Goal: Task Accomplishment & Management: Manage account settings

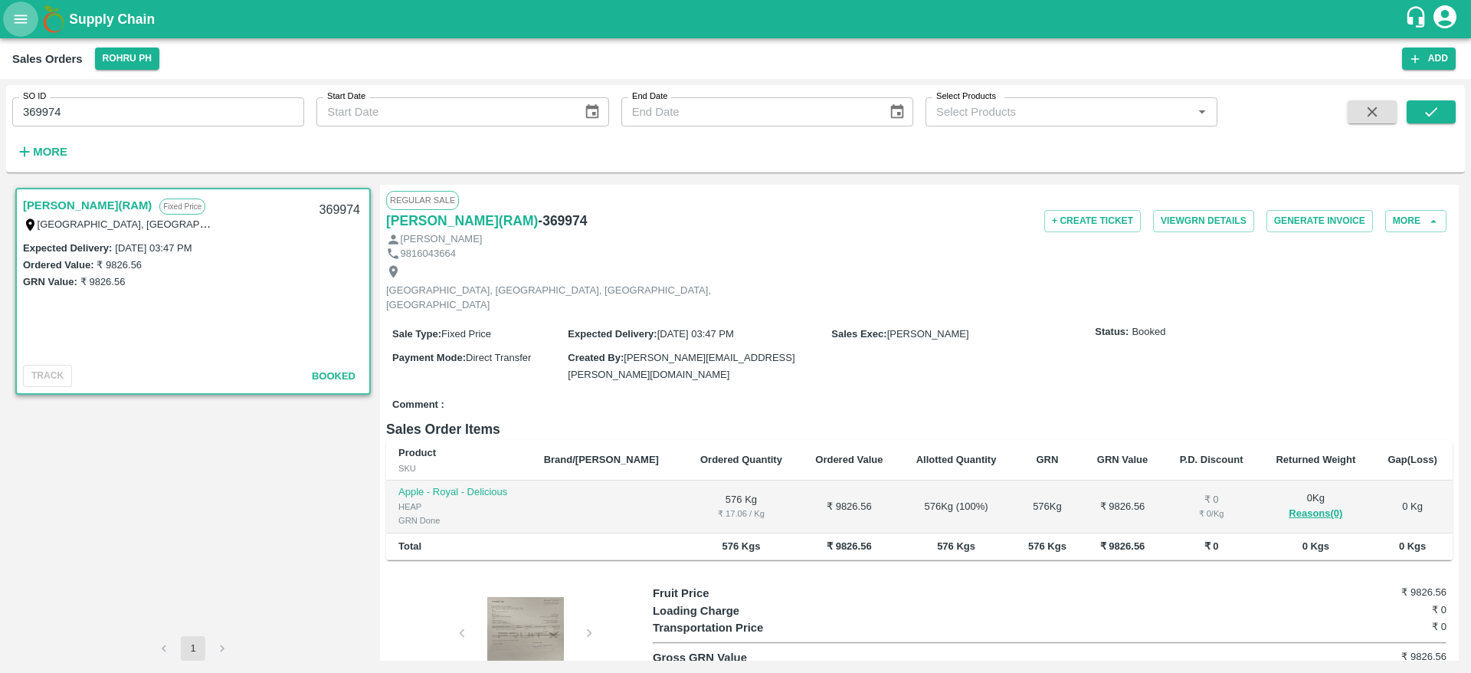
click at [30, 11] on button "open drawer" at bounding box center [20, 19] width 35 height 35
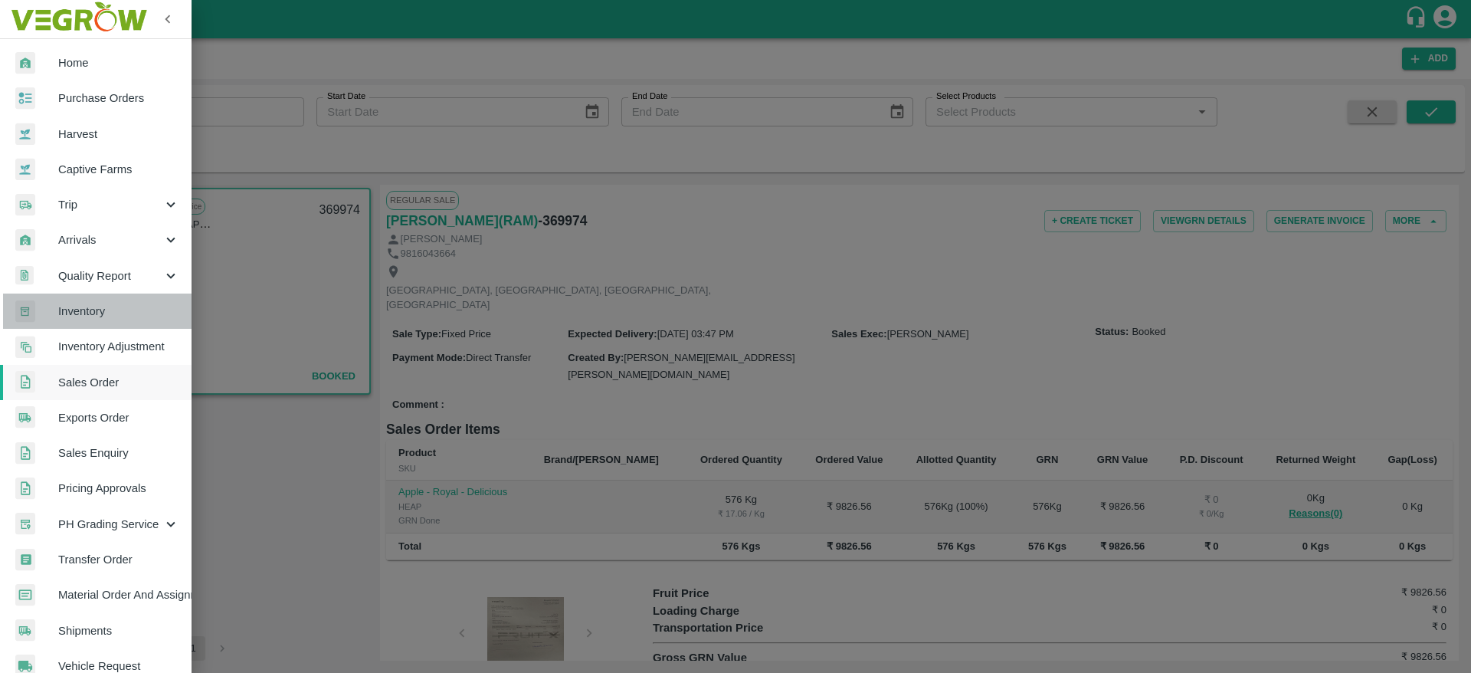
click at [115, 308] on span "Inventory" at bounding box center [118, 311] width 121 height 17
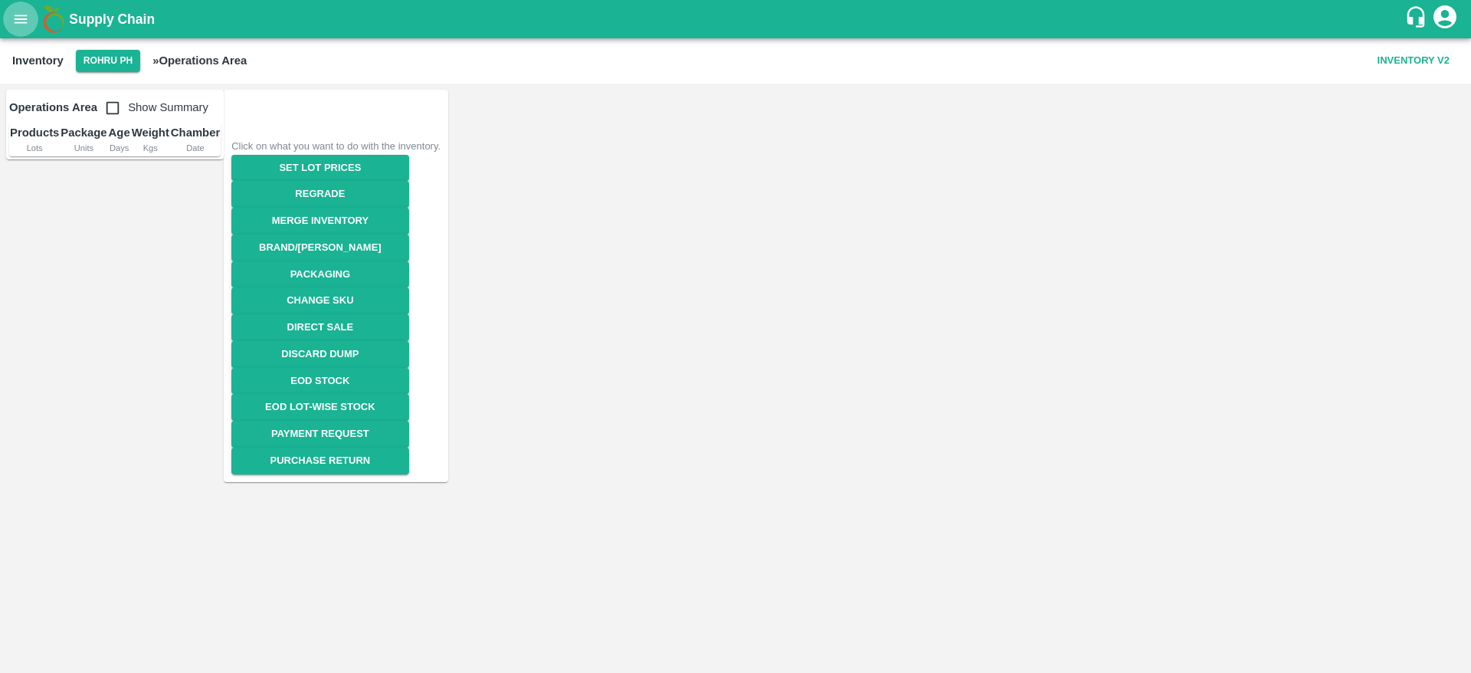
click at [25, 11] on icon "open drawer" at bounding box center [20, 19] width 17 height 17
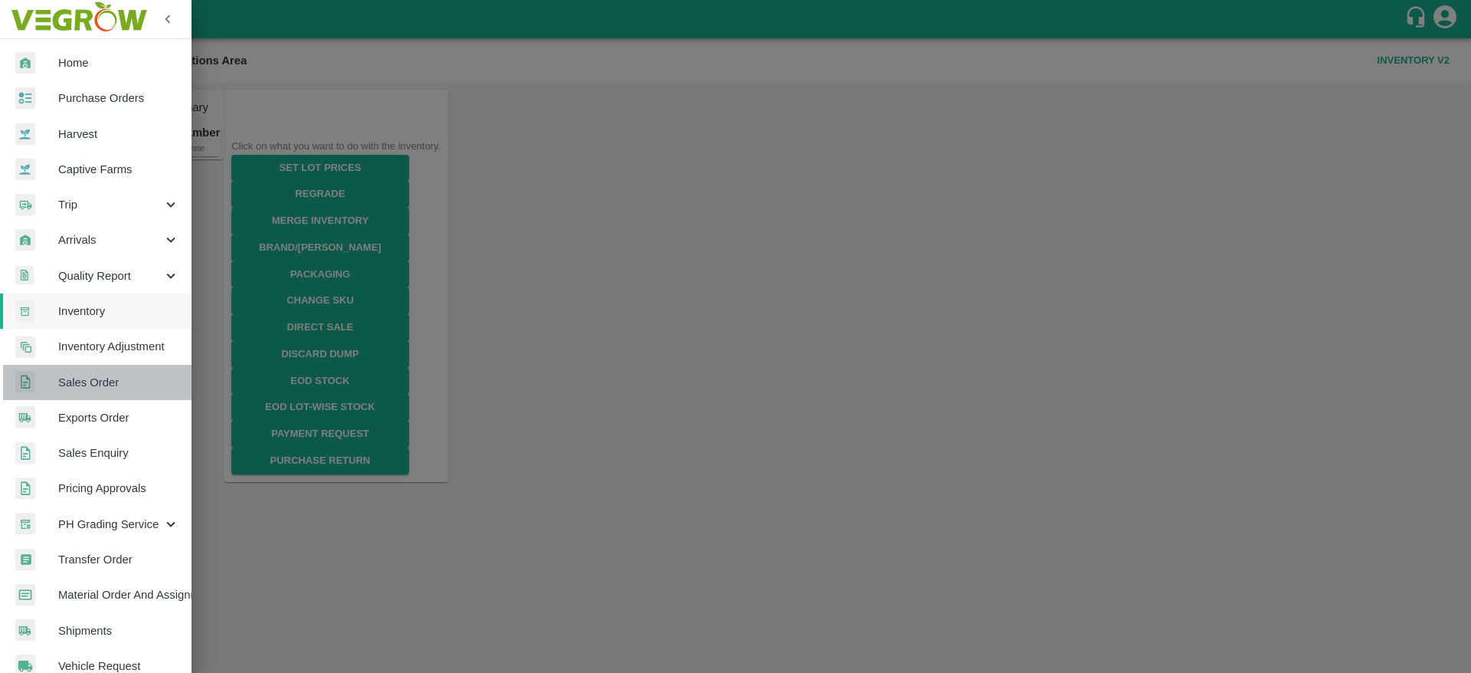
click at [118, 390] on span "Sales Order" at bounding box center [118, 382] width 121 height 17
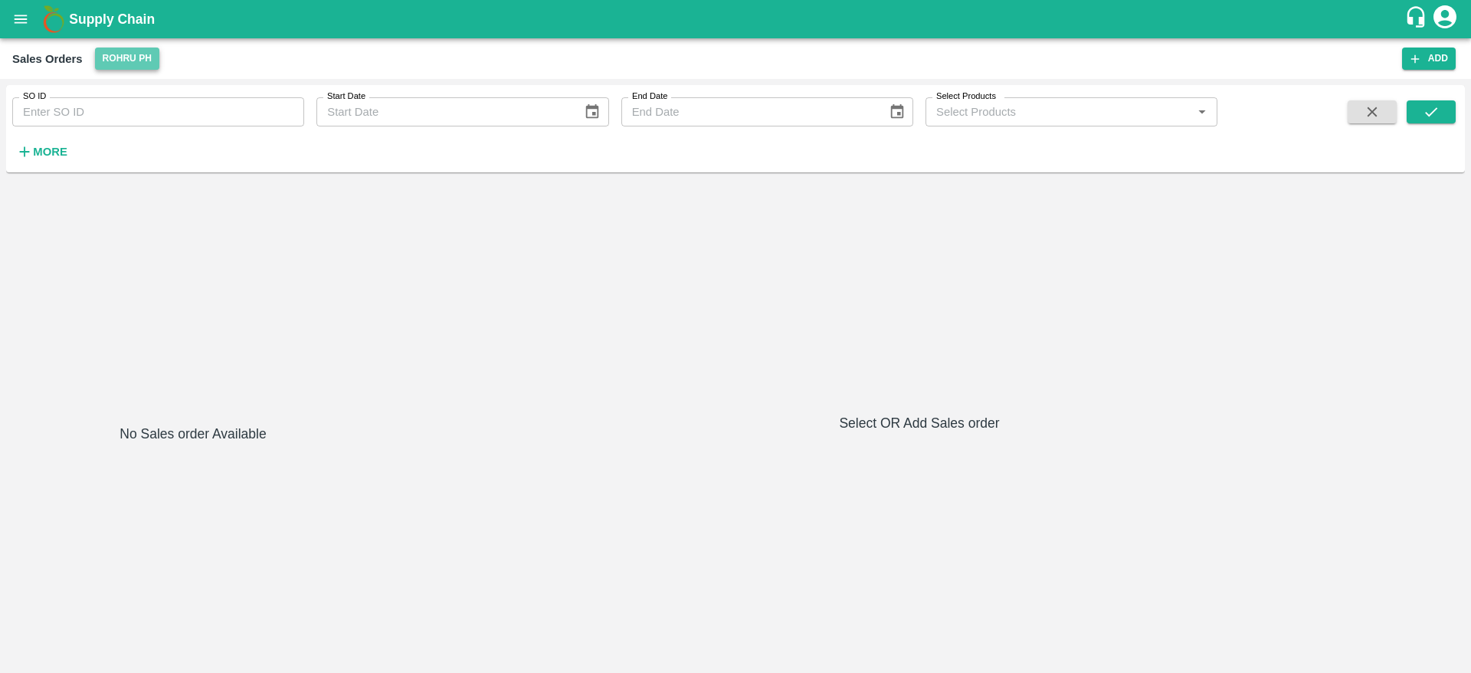
click at [126, 57] on button "Rohru PH" at bounding box center [127, 58] width 64 height 22
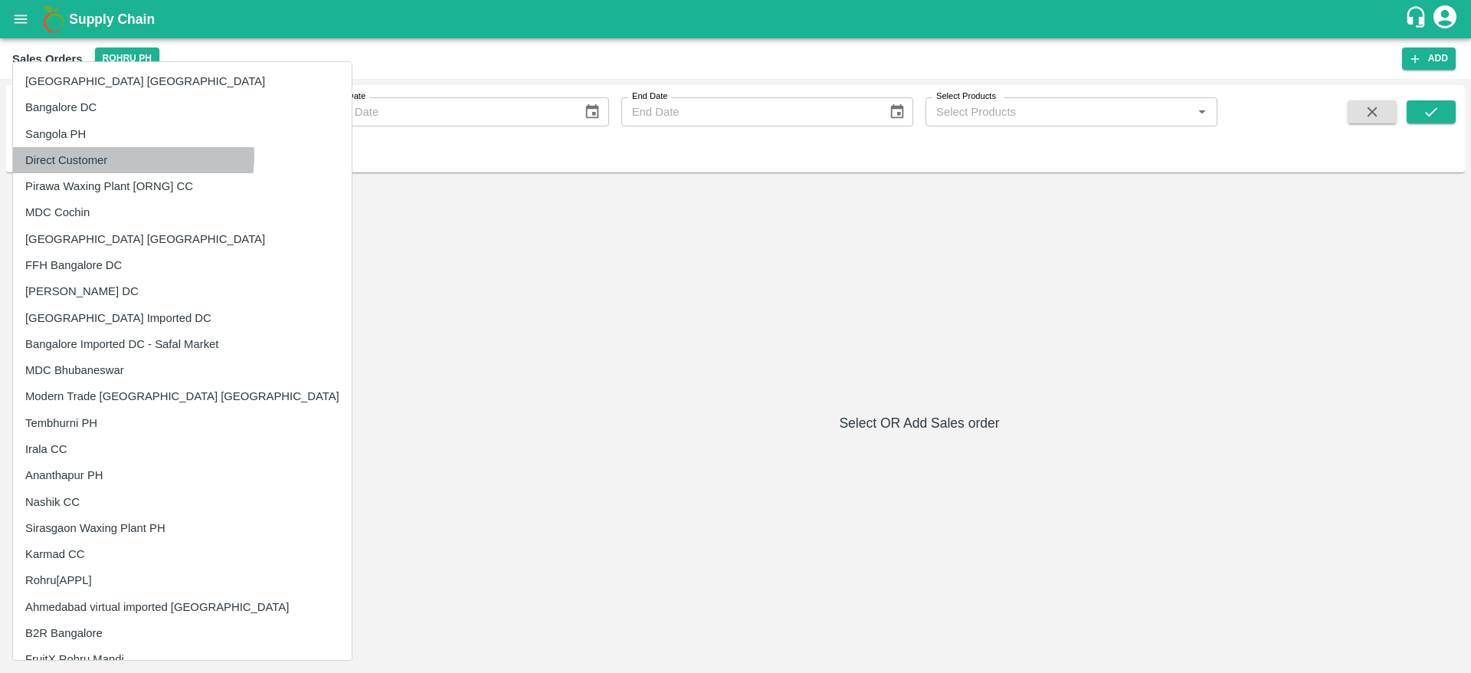
click at [123, 156] on li "Direct Customer" at bounding box center [182, 160] width 339 height 26
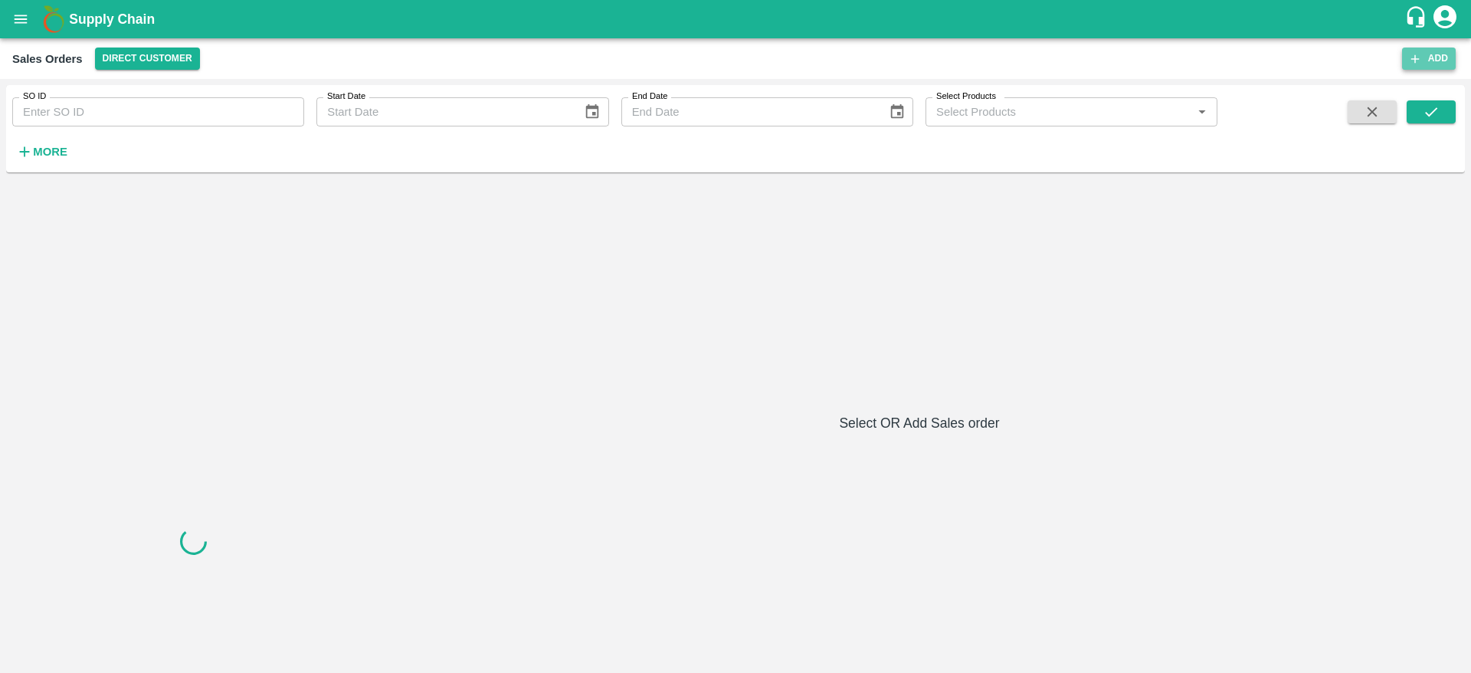
click at [1429, 54] on button "Add" at bounding box center [1429, 58] width 54 height 22
type input "Chandana"
type input "iniya"
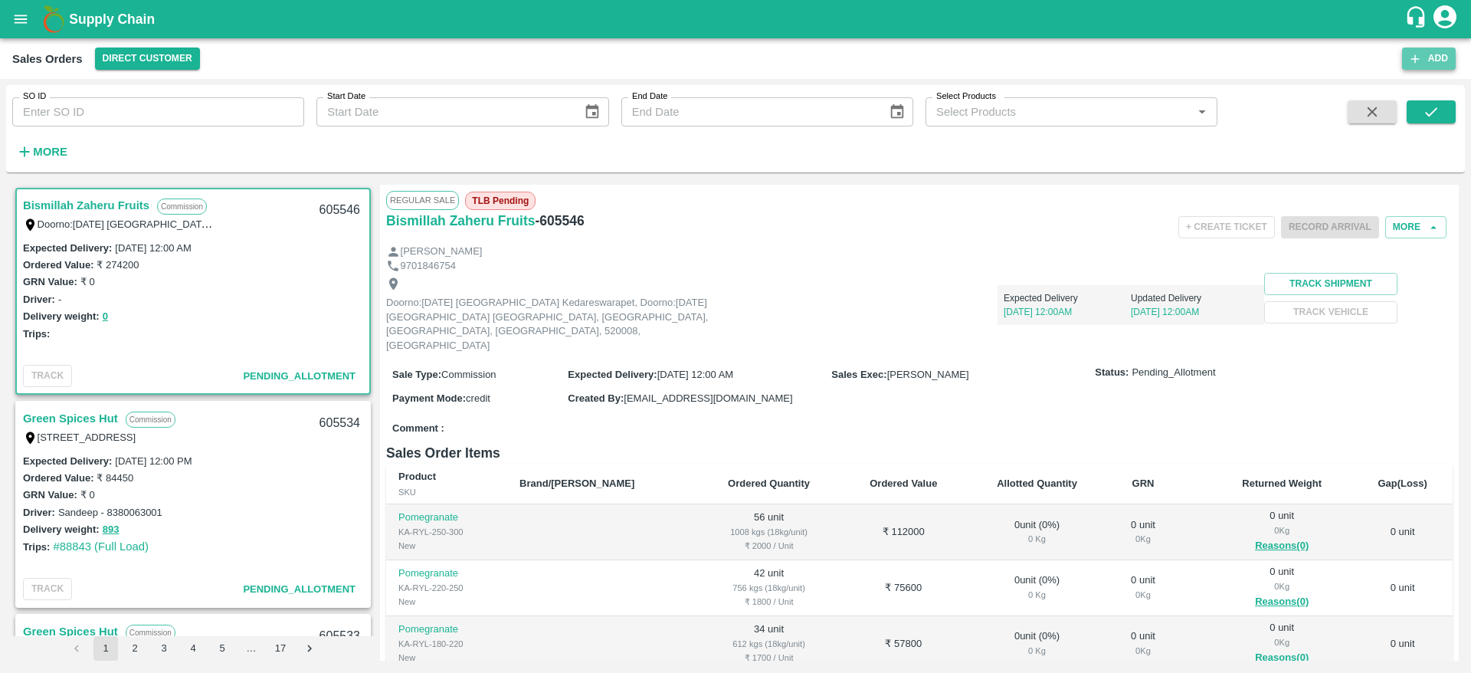
click at [1442, 51] on button "Add" at bounding box center [1429, 58] width 54 height 22
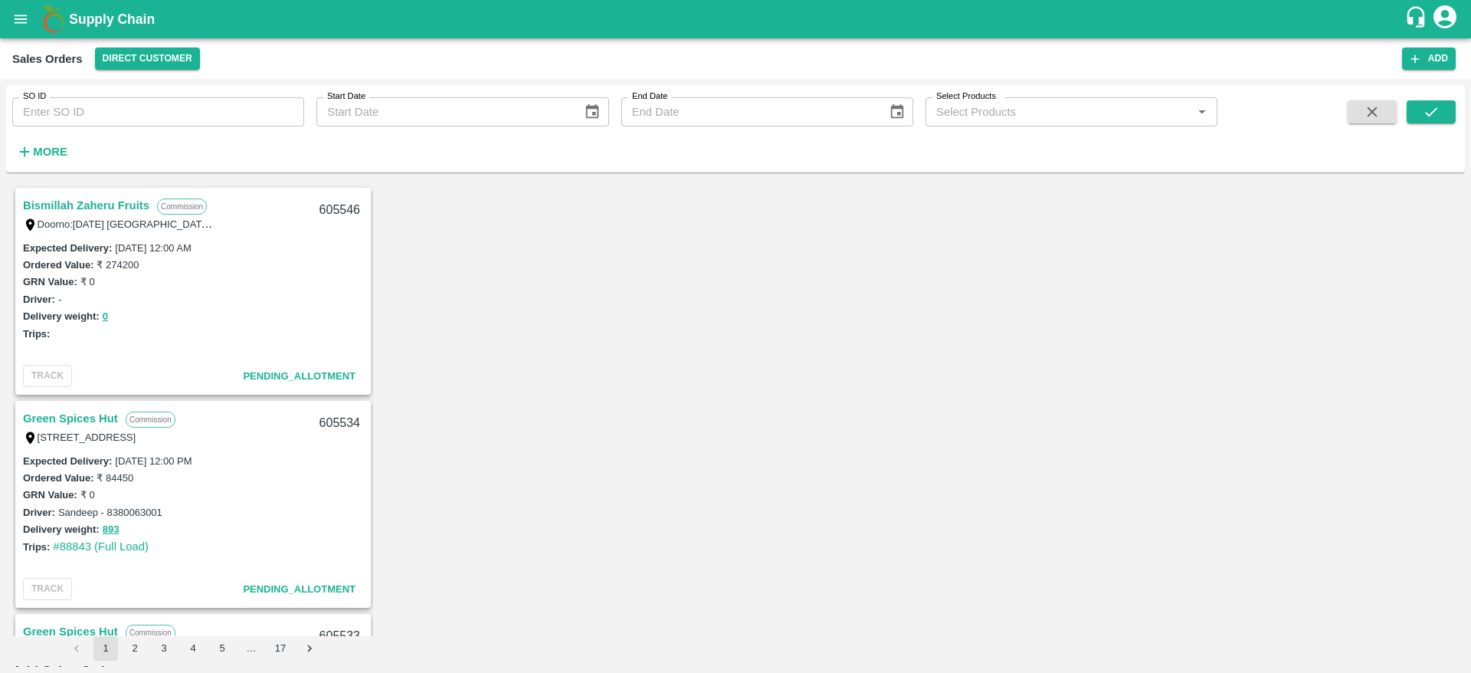
type input "Chandana"
type input "ini"
click at [444, 288] on body "Supply Chain Sales Orders Direct Customer Add SO ID SO ID Start Date Start Date…" at bounding box center [735, 336] width 1471 height 673
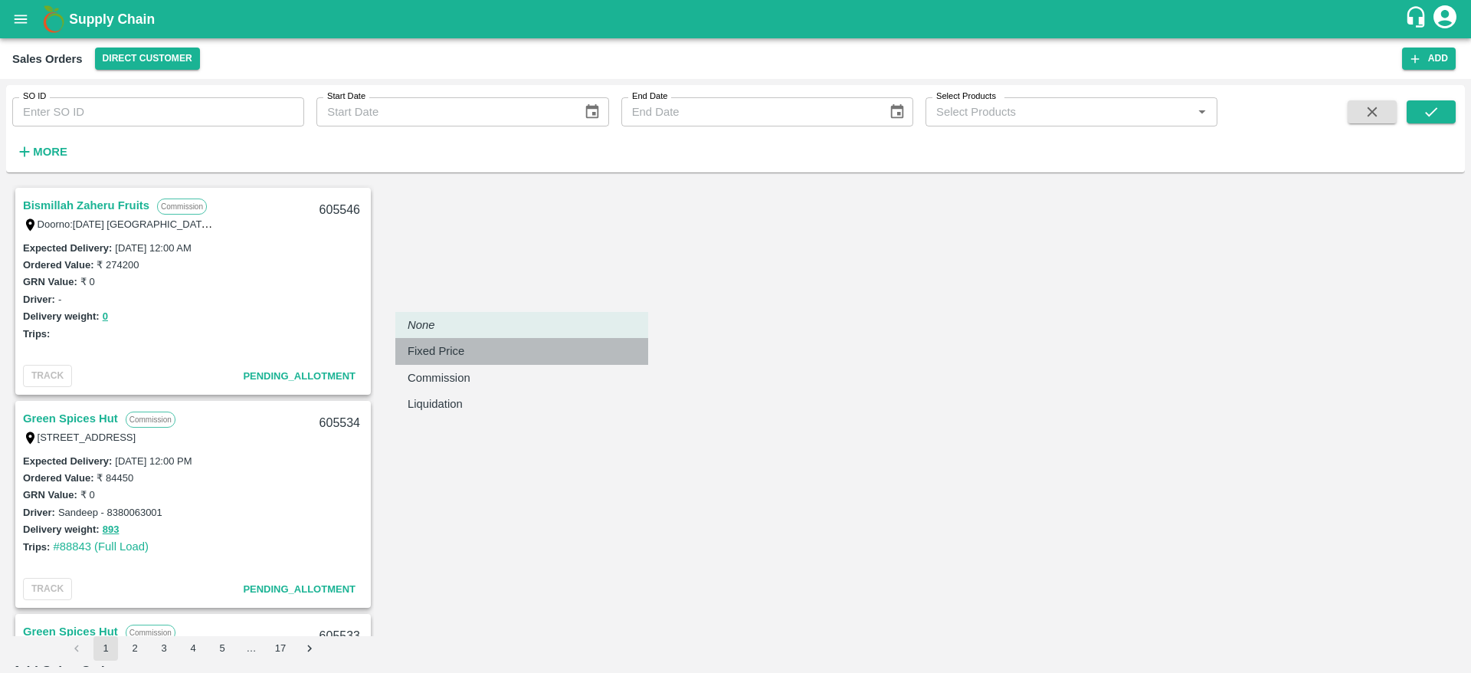
click at [439, 358] on p "Fixed Price" at bounding box center [436, 350] width 57 height 17
type input "1"
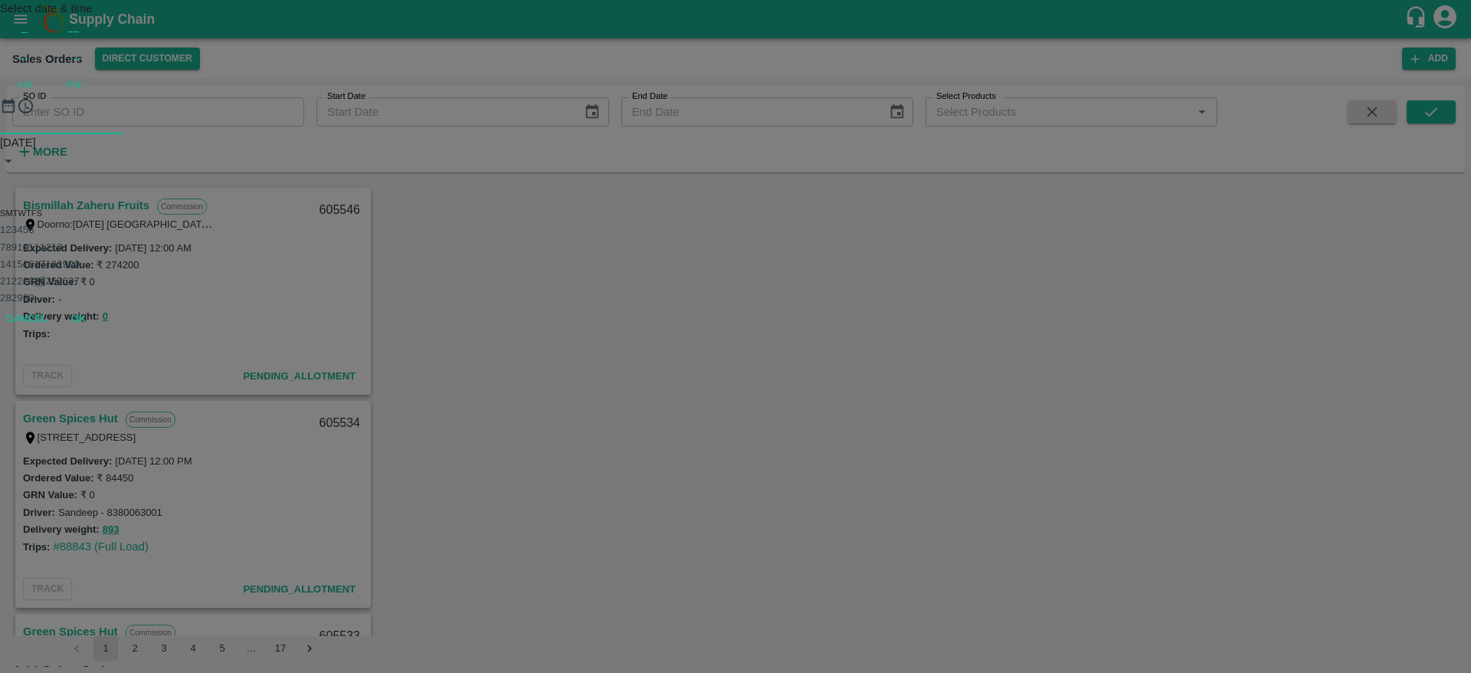
click at [45, 286] on button "24" at bounding box center [39, 280] width 11 height 11
type input "24/09/2025 12:00 AM"
click at [997, 280] on div "Select date & time 2025 Sep 24 12 : 00 AM PM 1 2 3 4 5 6 7 8 9 10 11 12 Cancel …" at bounding box center [735, 140] width 1471 height 280
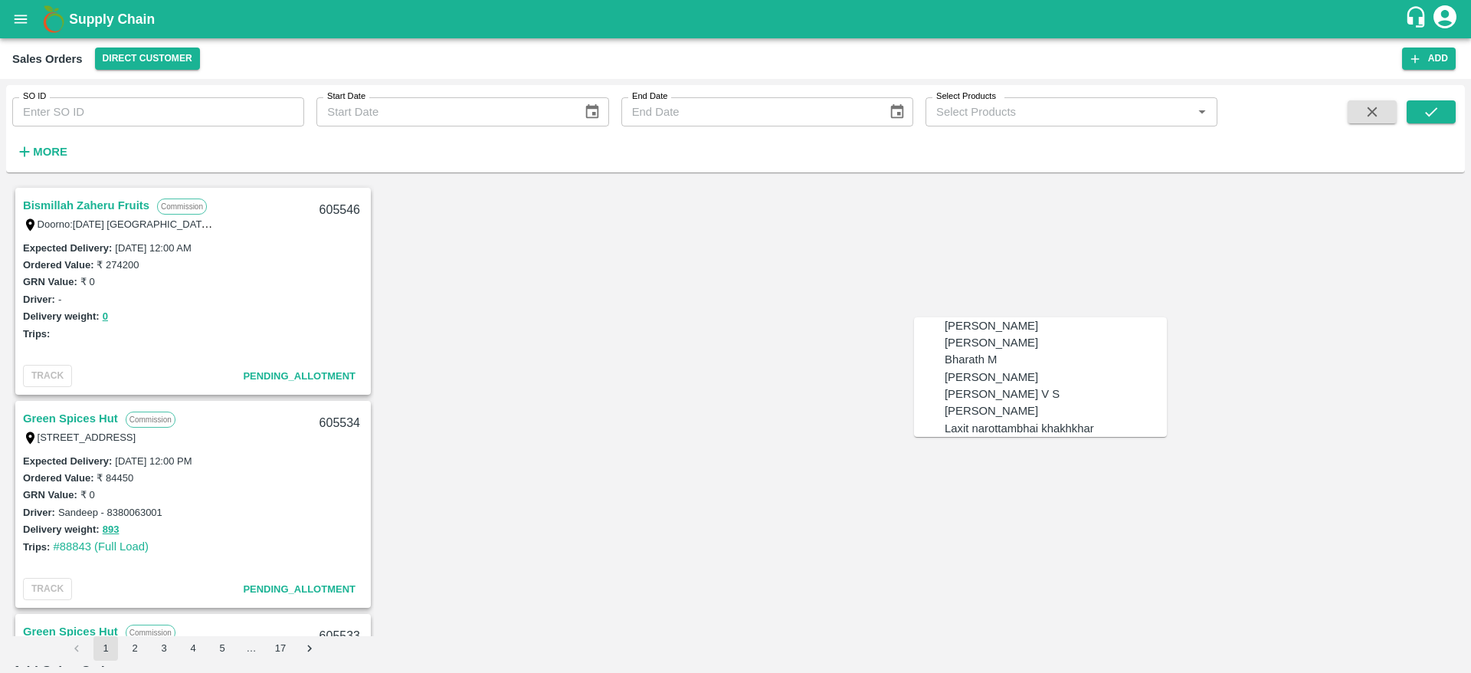
click at [993, 402] on div "[PERSON_NAME] V S" at bounding box center [1002, 393] width 115 height 17
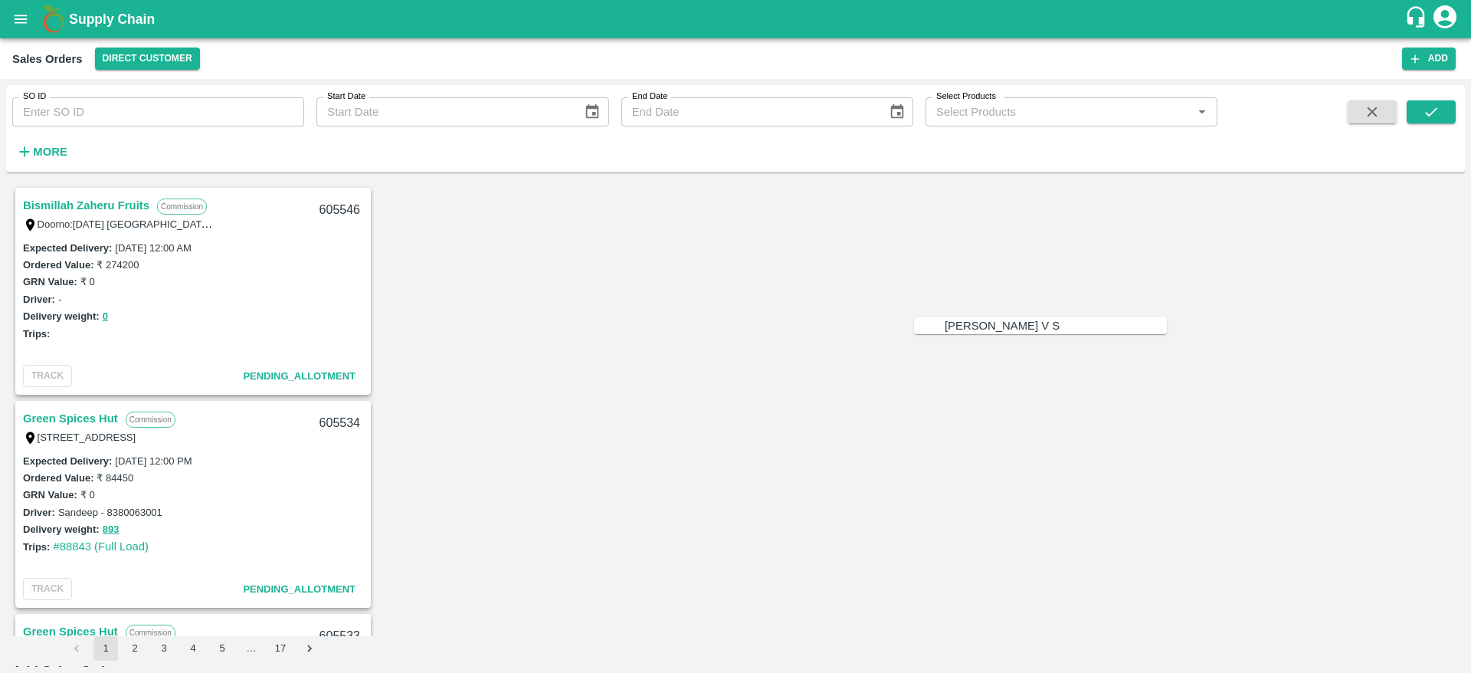
type input "[PERSON_NAME] V S"
type input "iniya"
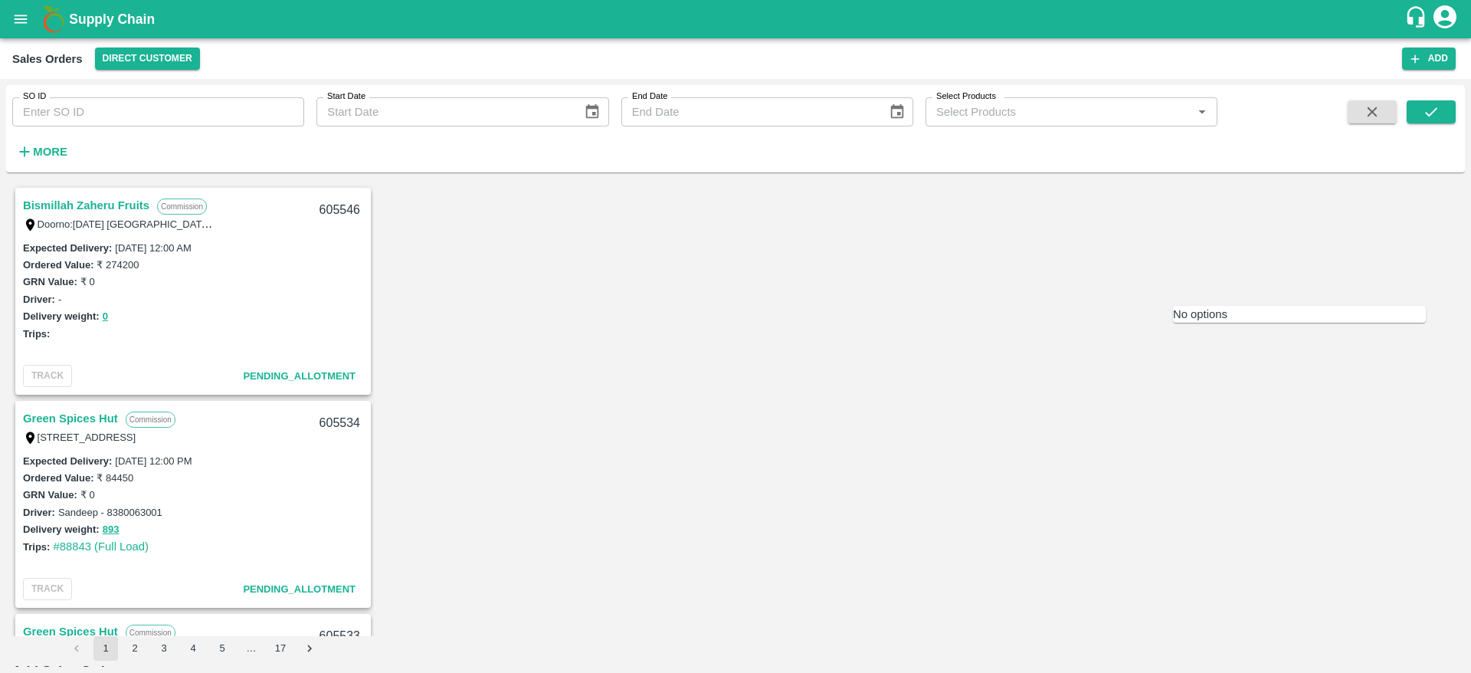
type input "iniy"
type input "iniya"
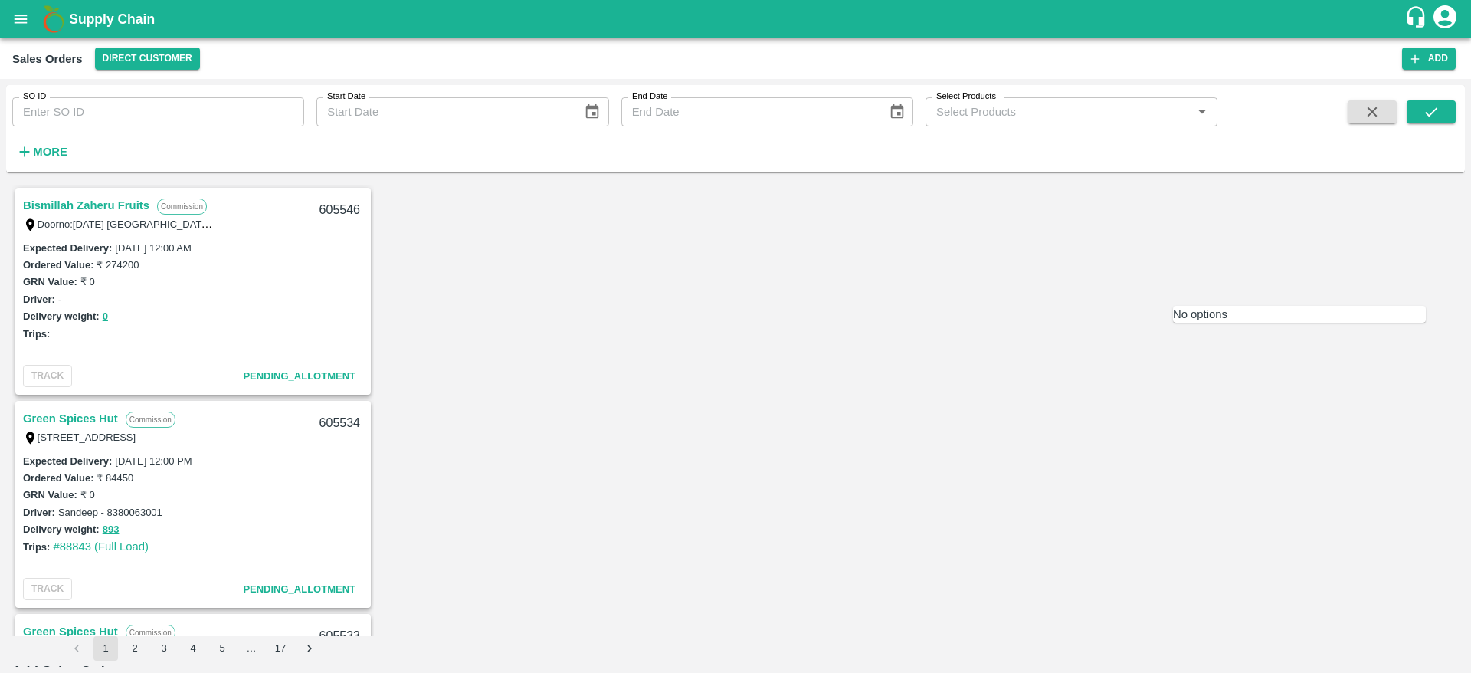
type input "ini"
click at [15, 9] on button "open drawer" at bounding box center [20, 19] width 35 height 35
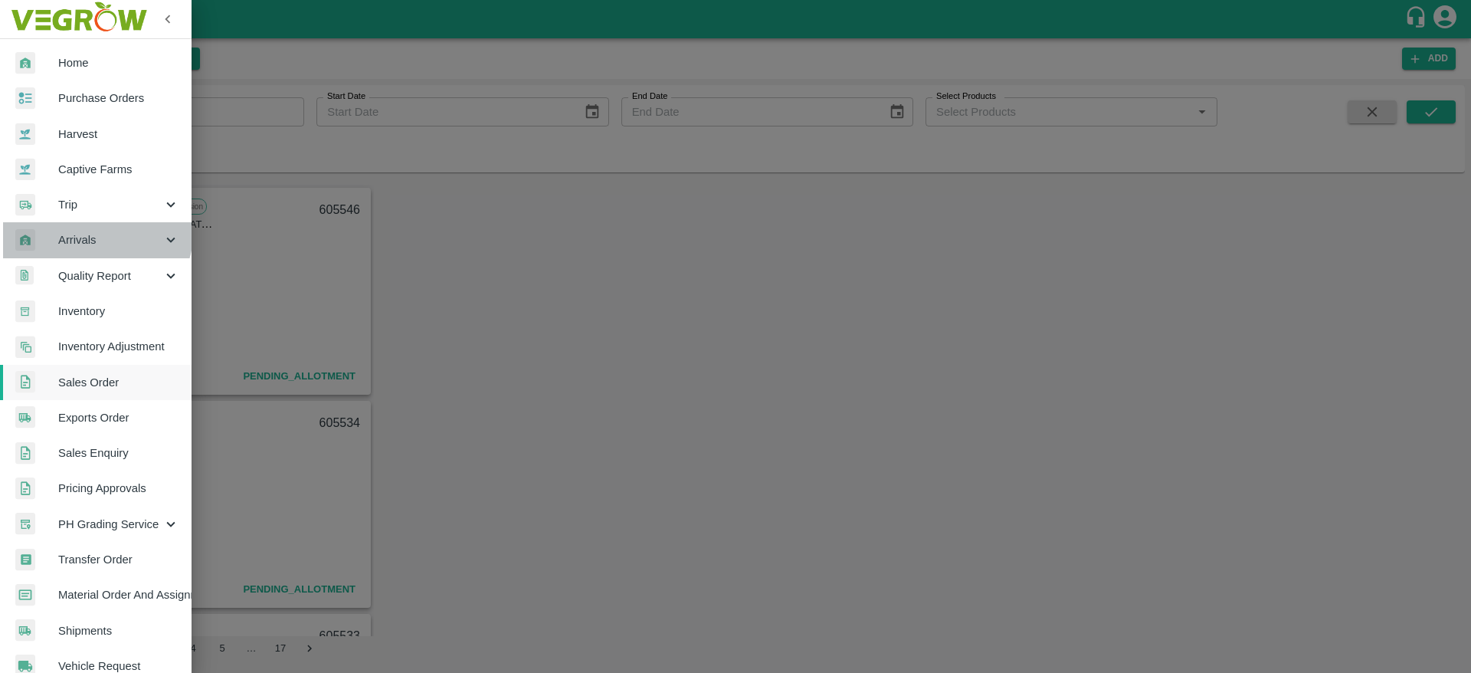
click at [83, 228] on div "Arrivals" at bounding box center [96, 239] width 192 height 35
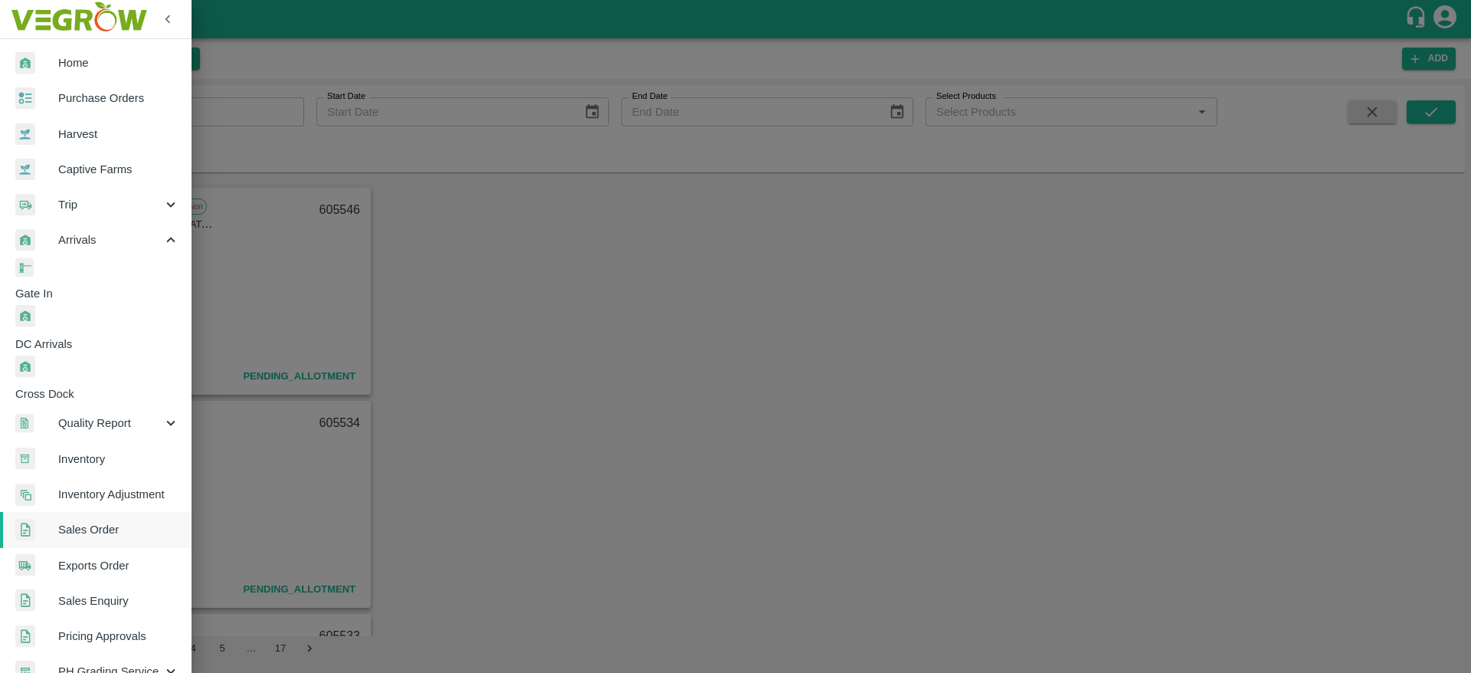
click at [93, 305] on li "DC Arrivals" at bounding box center [101, 328] width 179 height 47
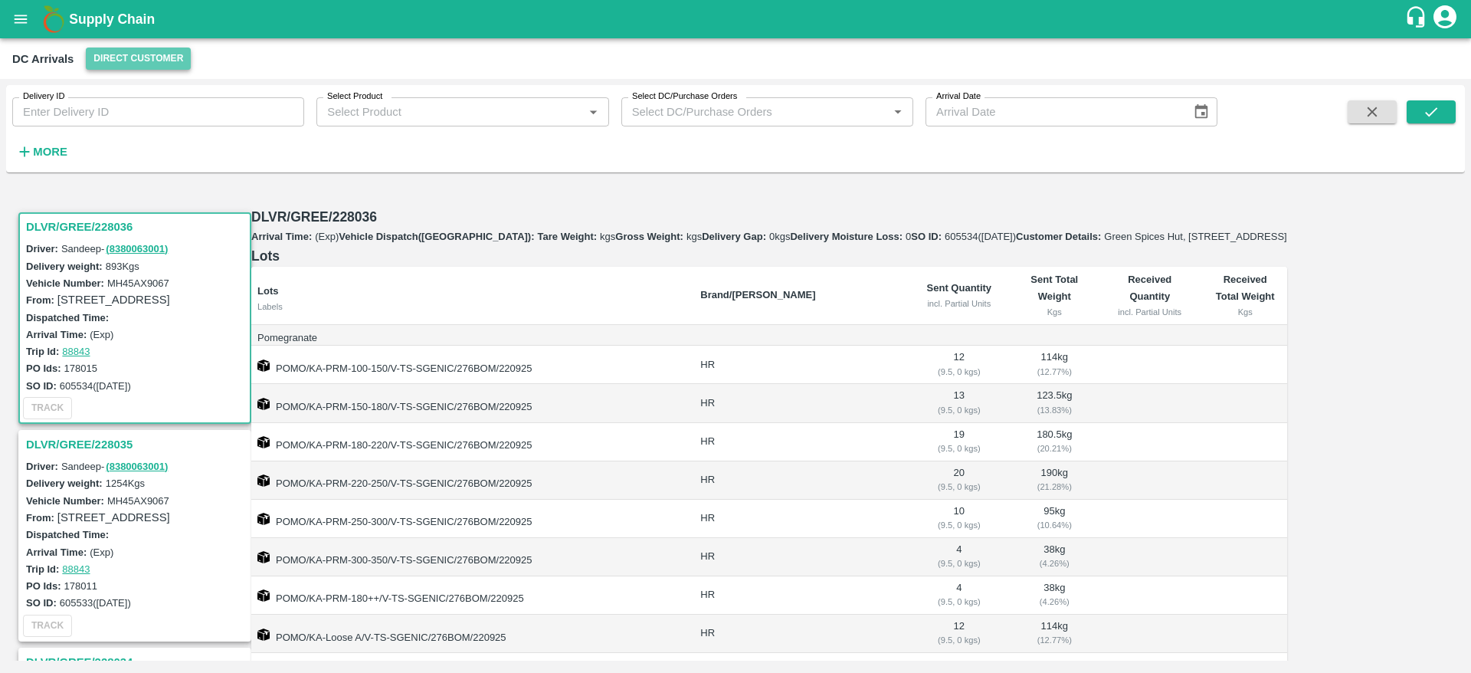
click at [158, 64] on button "Direct Customer" at bounding box center [138, 58] width 105 height 22
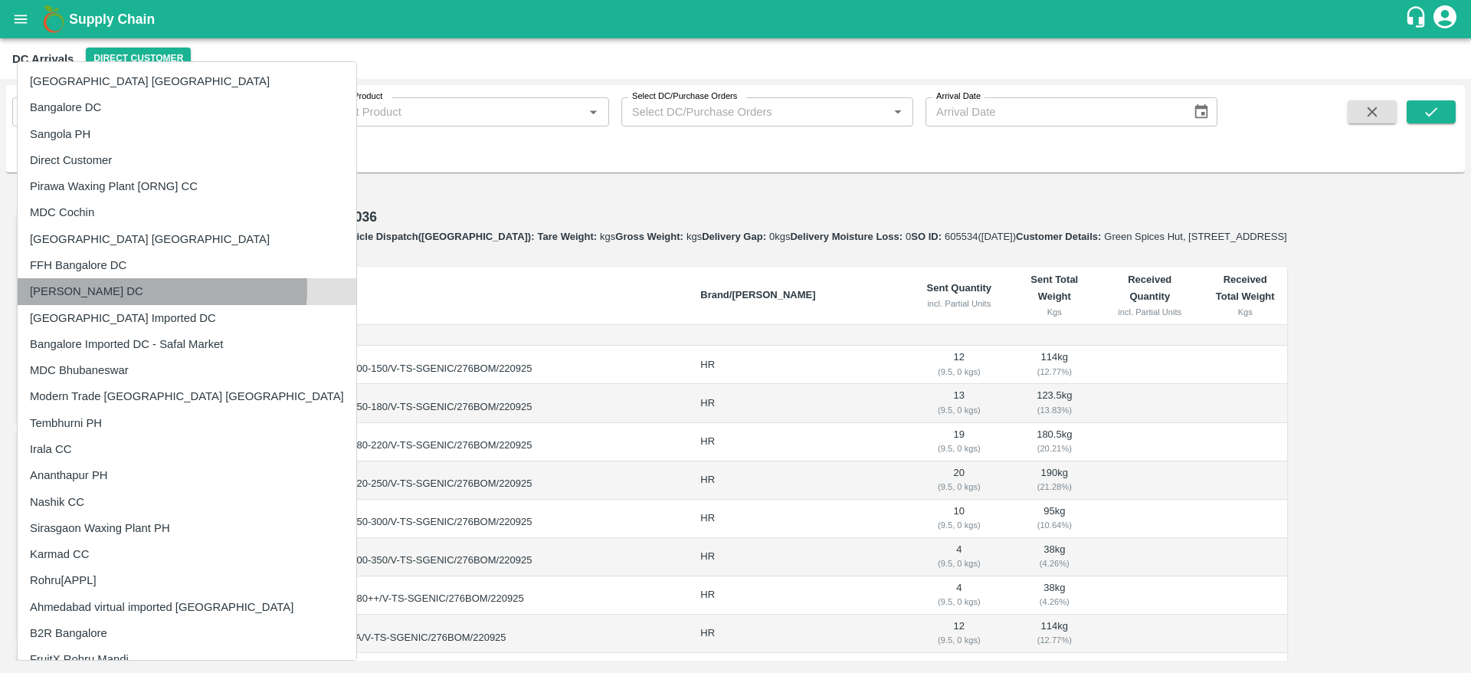
click at [162, 289] on li "[PERSON_NAME] DC" at bounding box center [187, 291] width 339 height 26
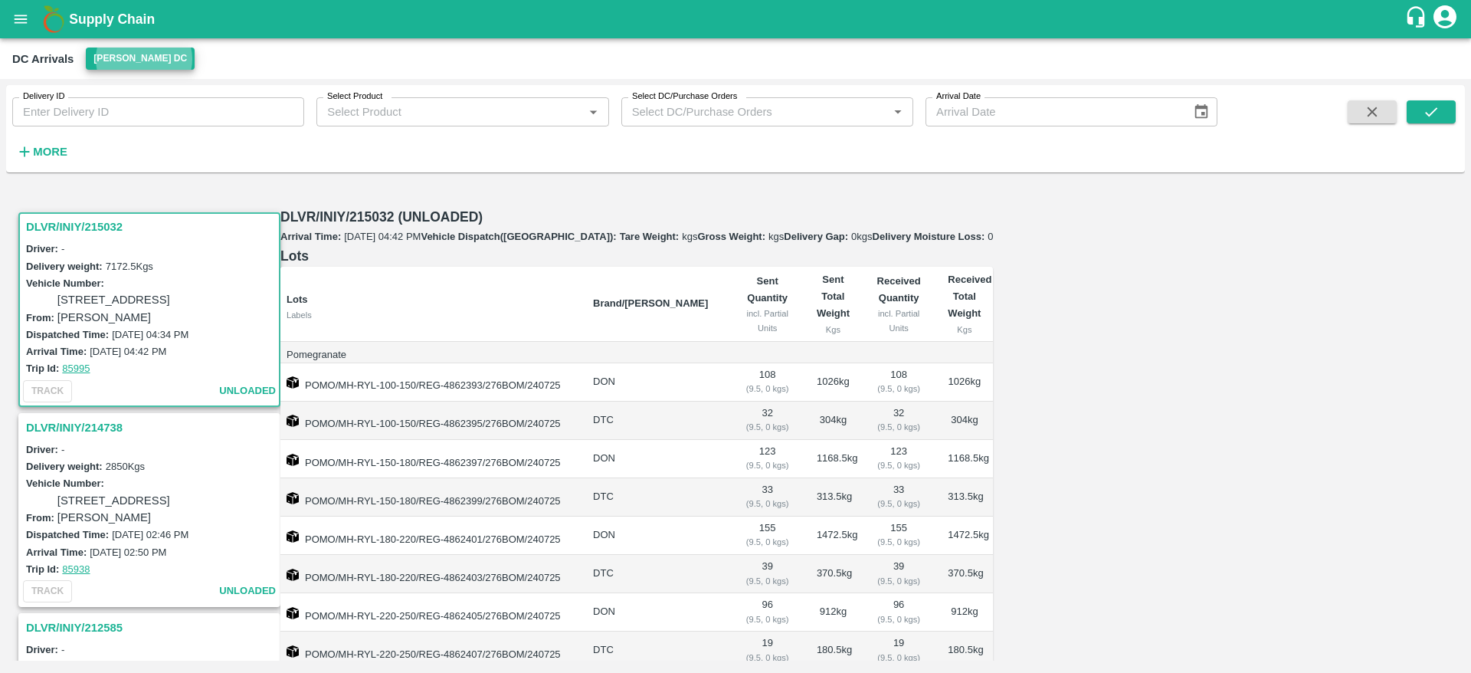
click at [34, 143] on h6 "More" at bounding box center [50, 152] width 34 height 20
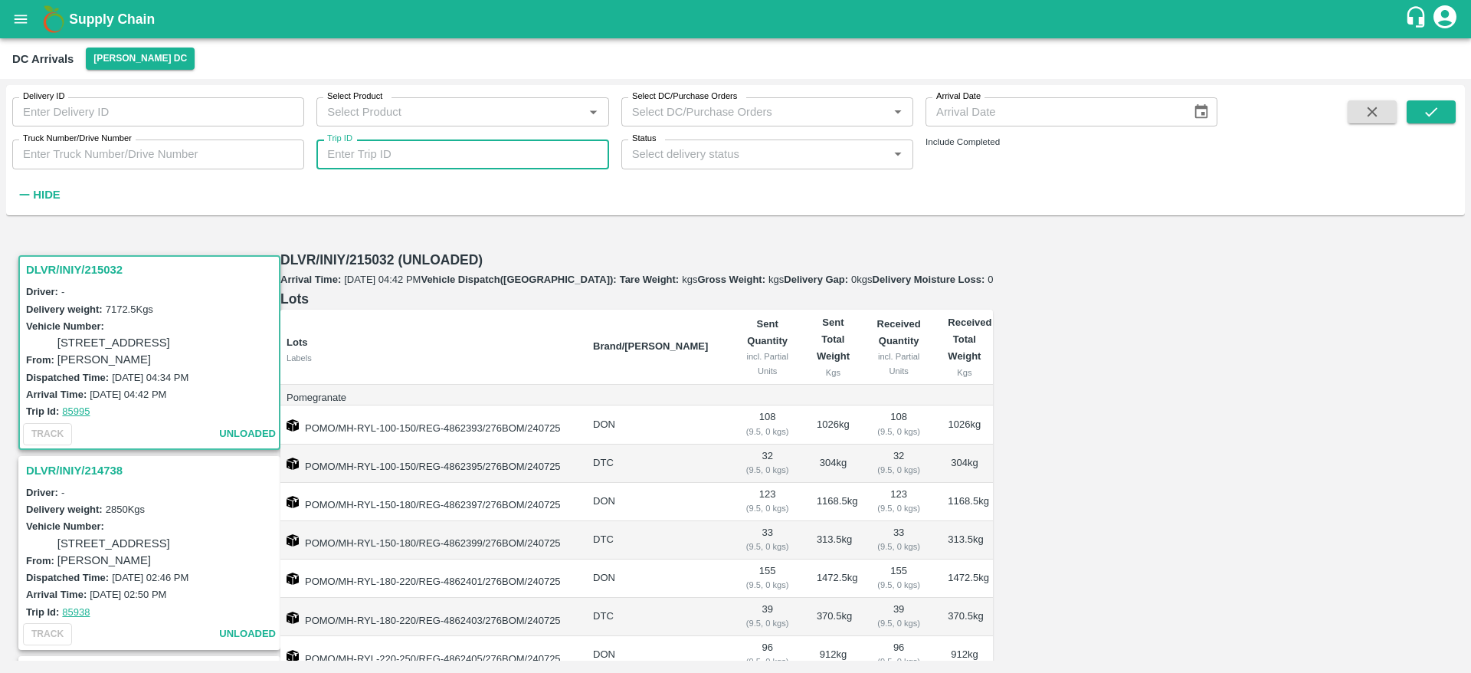
click at [512, 150] on input "Trip ID" at bounding box center [462, 153] width 292 height 29
paste input "75810"
type input "75810"
click at [1428, 108] on icon "submit" at bounding box center [1431, 111] width 17 height 17
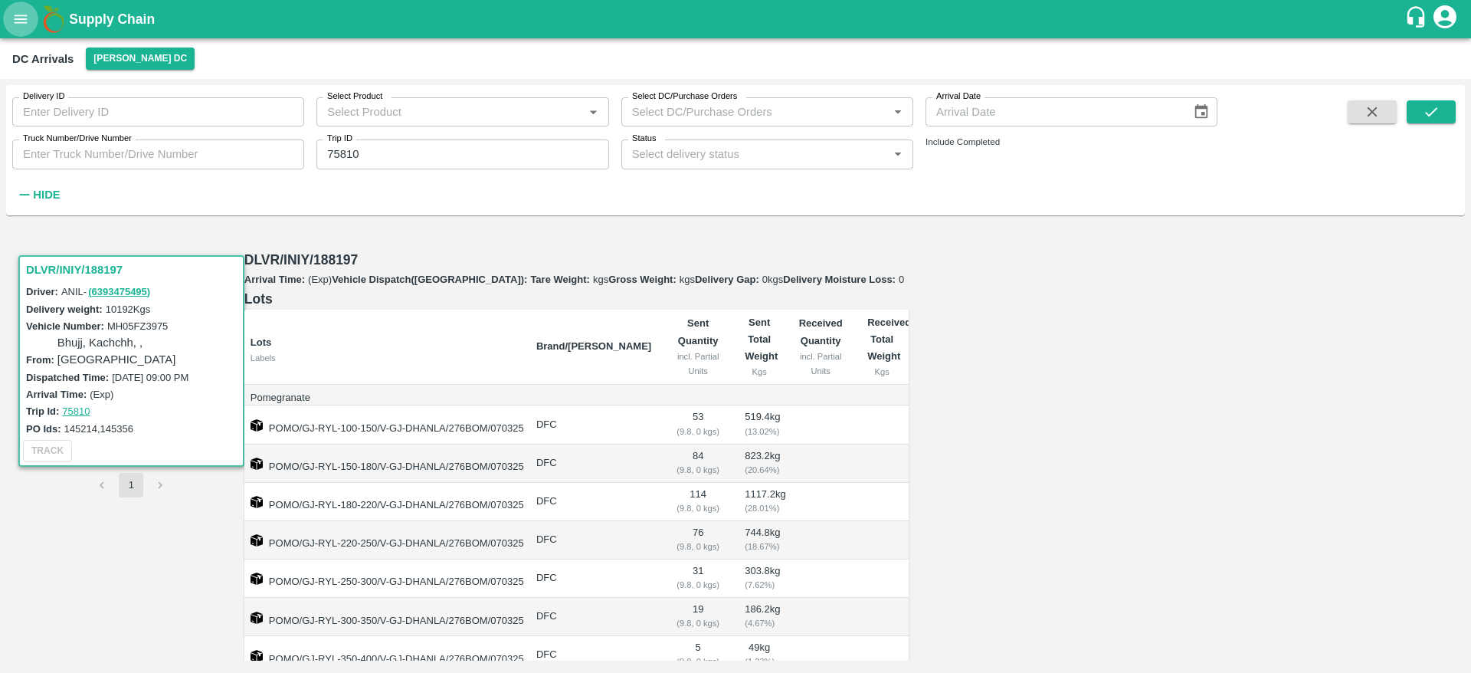
click at [20, 33] on button "open drawer" at bounding box center [20, 19] width 35 height 35
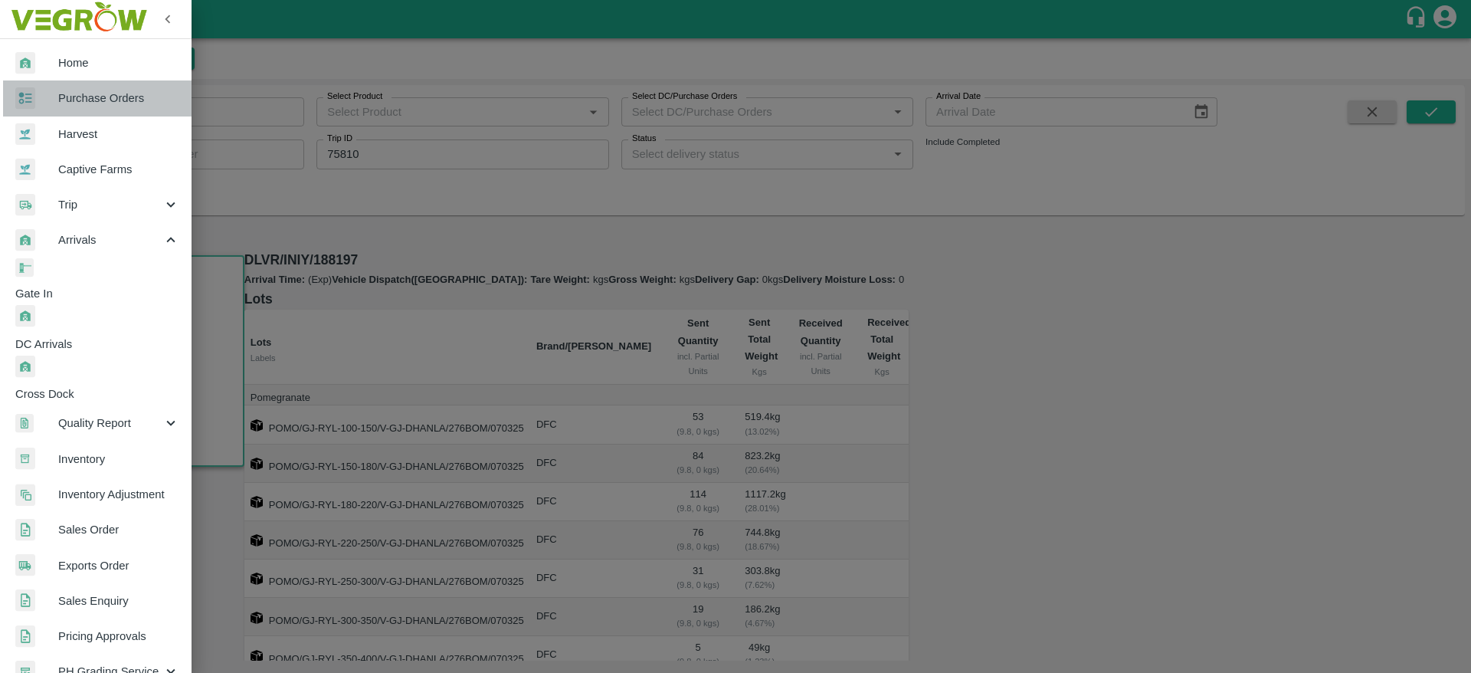
click at [130, 109] on link "Purchase Orders" at bounding box center [96, 97] width 192 height 35
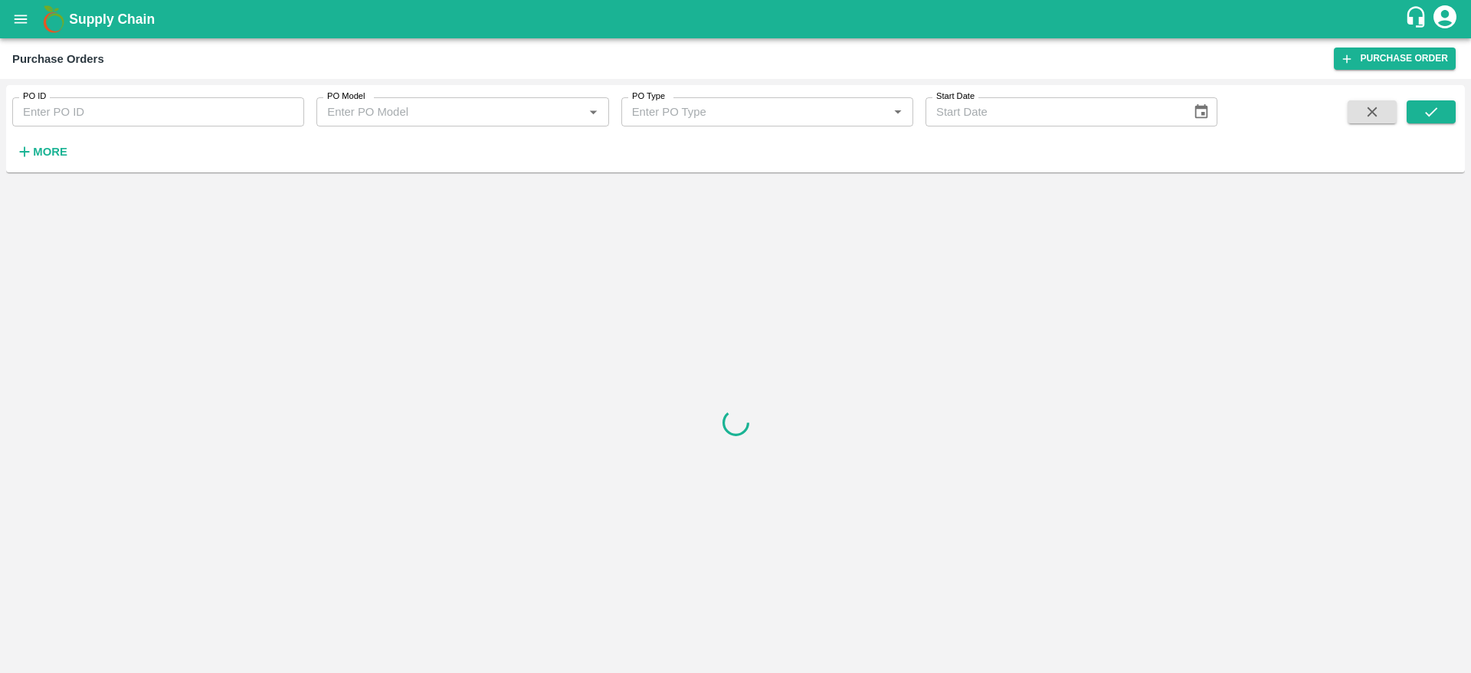
click at [195, 116] on input "PO ID" at bounding box center [158, 111] width 292 height 29
paste input "145357"
click at [1432, 111] on icon "submit" at bounding box center [1431, 111] width 12 height 9
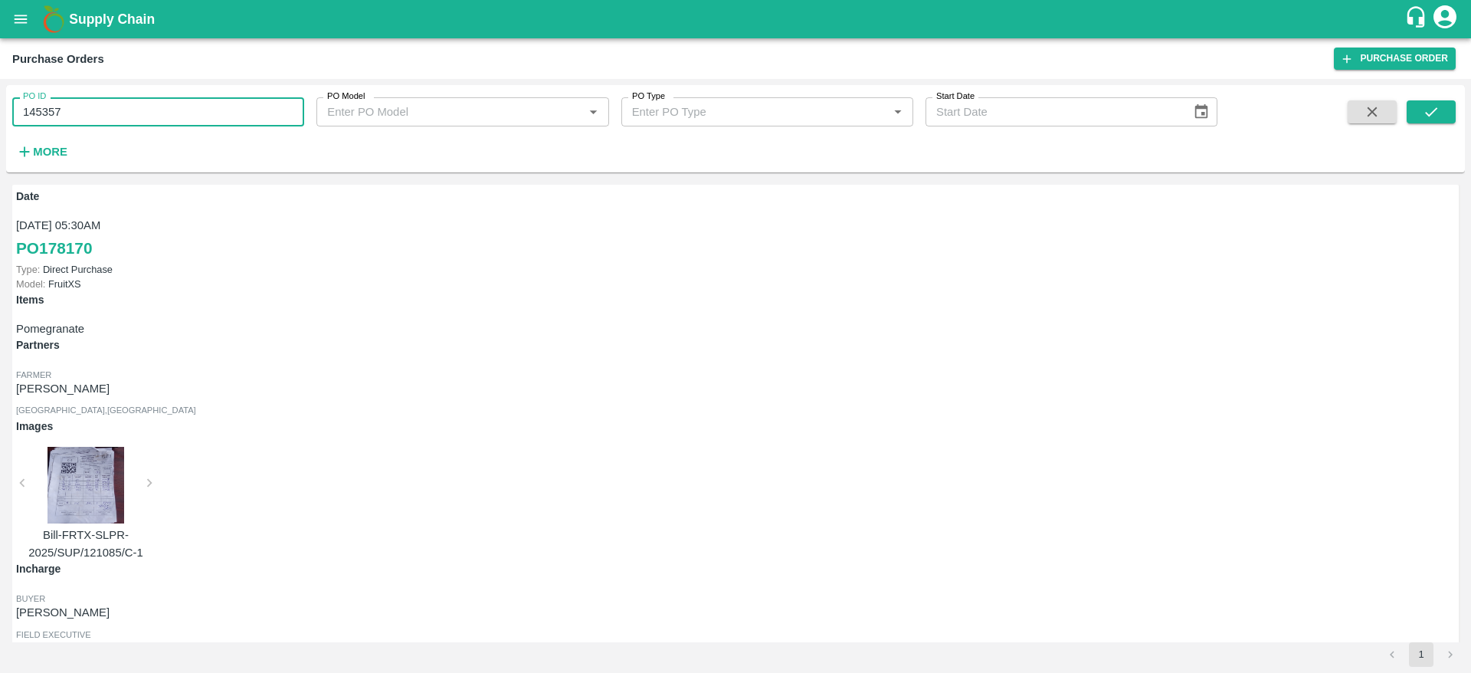
click at [184, 116] on input "145357" at bounding box center [158, 111] width 292 height 29
type input "145357"
click at [1434, 104] on icon "submit" at bounding box center [1431, 111] width 17 height 17
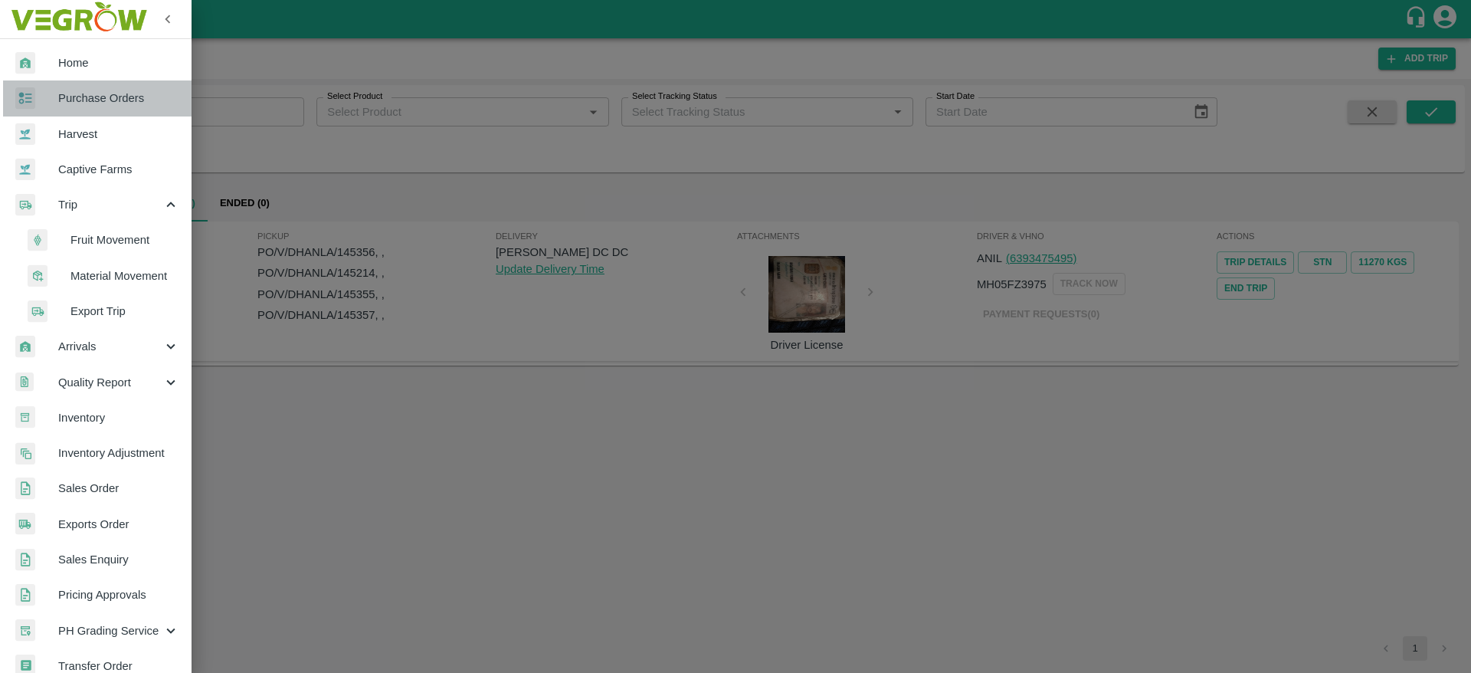
click at [147, 103] on span "Purchase Orders" at bounding box center [118, 98] width 121 height 17
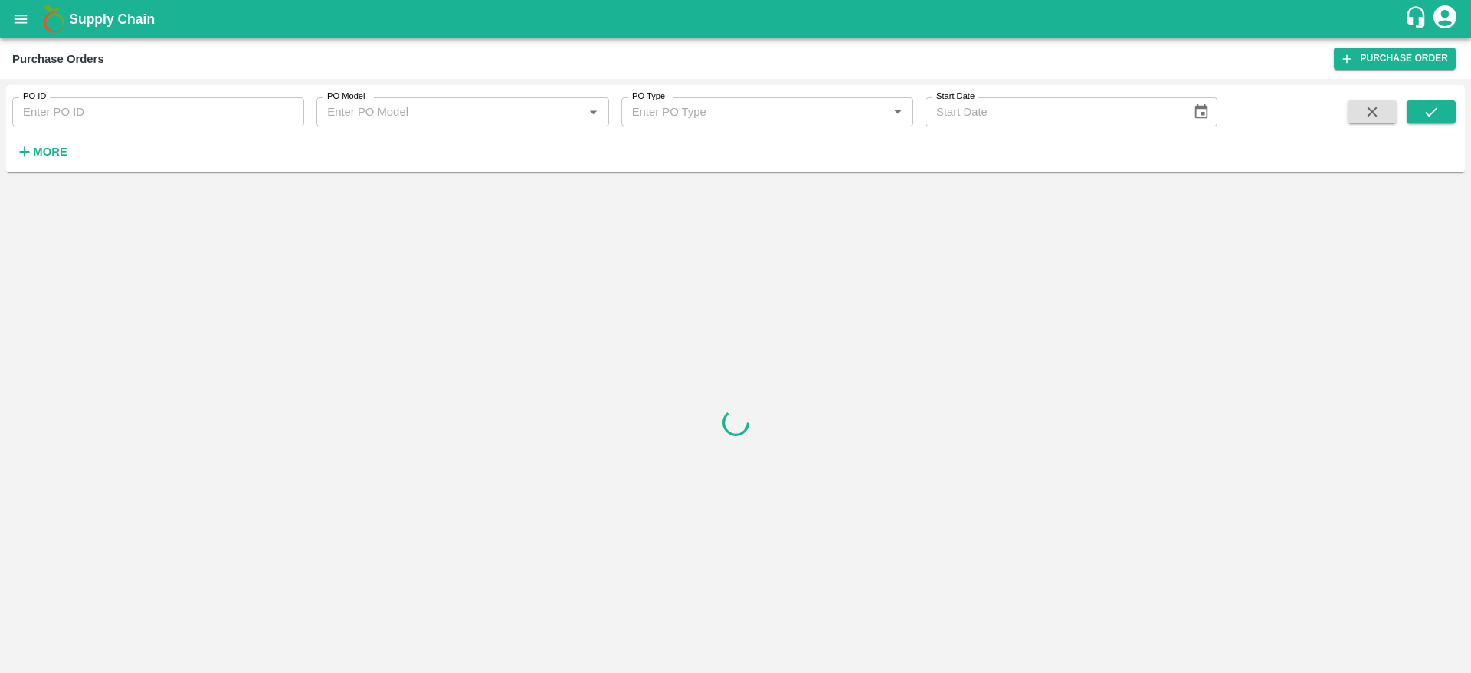
click at [122, 106] on input "PO ID" at bounding box center [158, 111] width 292 height 29
paste input "145356"
click at [1431, 108] on icon "submit" at bounding box center [1431, 111] width 17 height 17
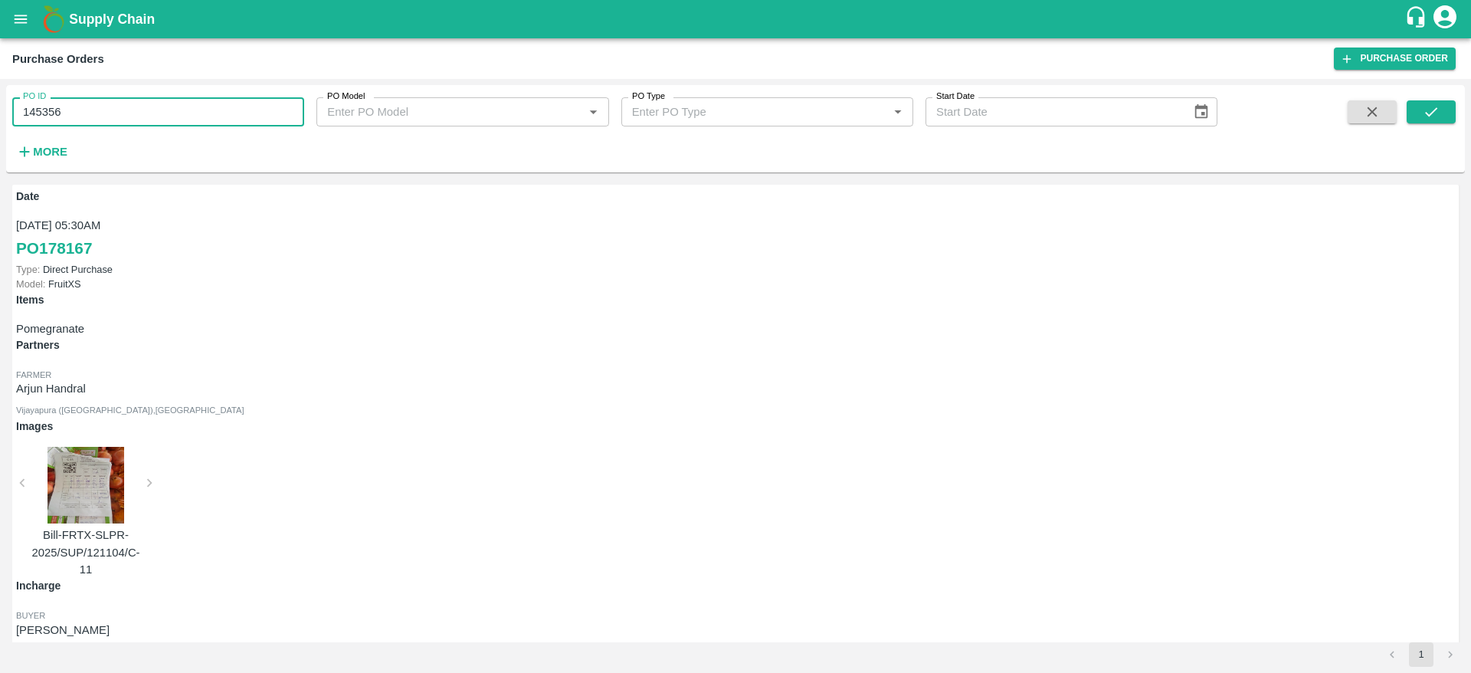
click at [183, 113] on input "145356" at bounding box center [158, 111] width 292 height 29
type input "145356"
click at [1443, 118] on button "submit" at bounding box center [1430, 111] width 49 height 23
click at [1441, 126] on span at bounding box center [1430, 131] width 49 height 63
click at [1441, 120] on button "submit" at bounding box center [1430, 111] width 49 height 23
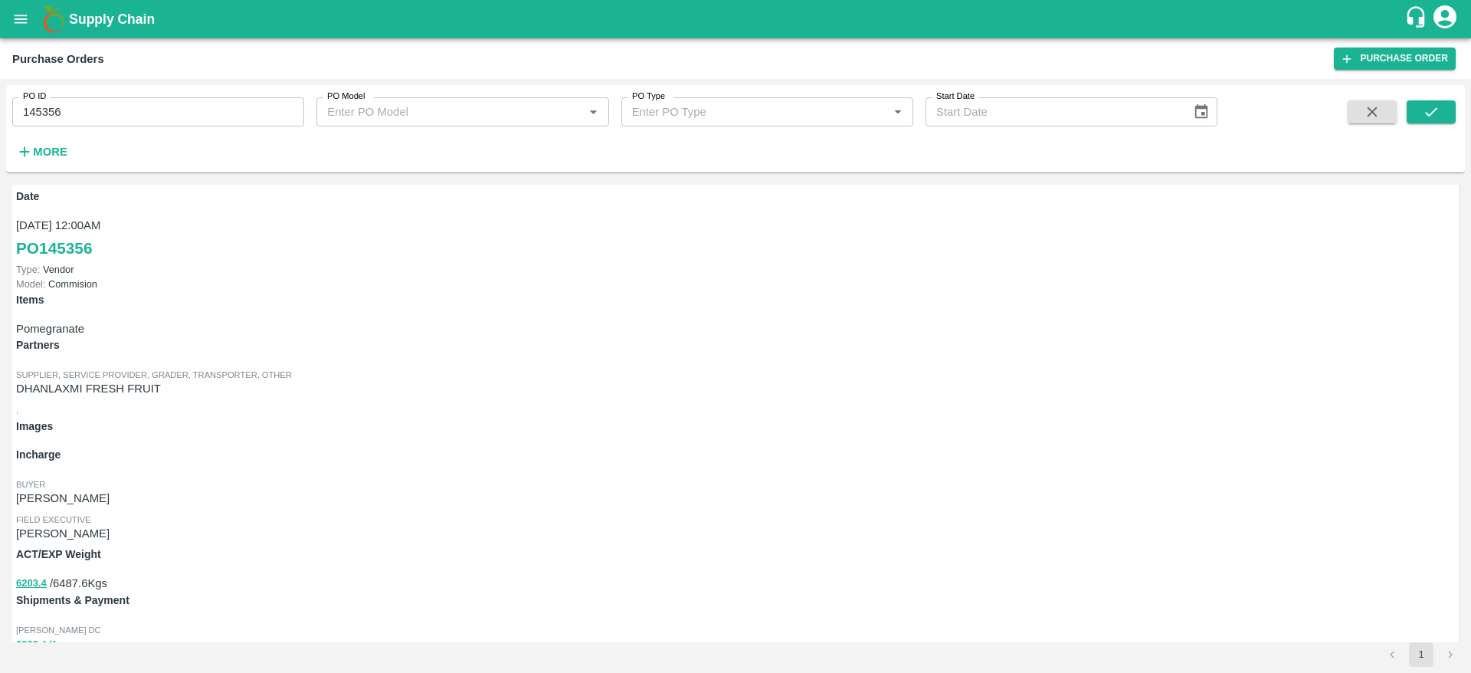
click at [70, 660] on link "Shipments" at bounding box center [43, 666] width 54 height 12
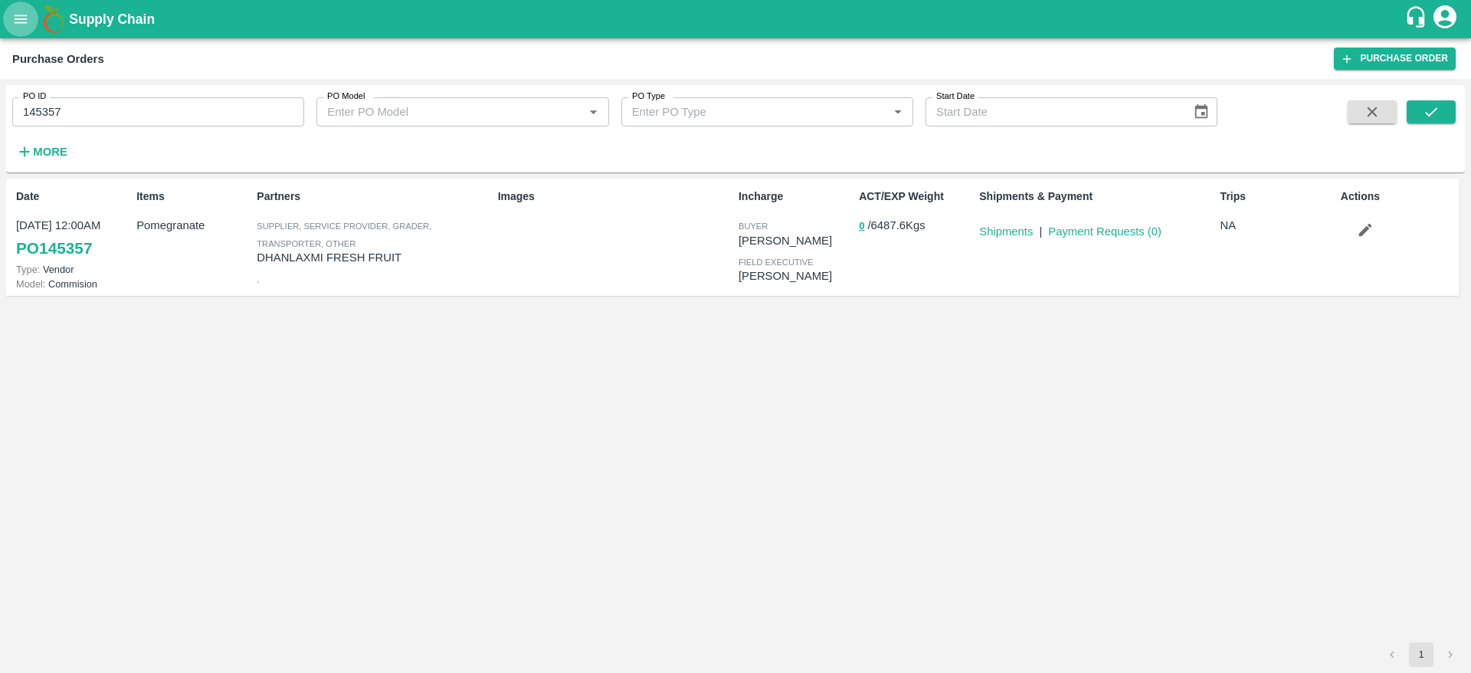
click at [27, 21] on icon "open drawer" at bounding box center [20, 19] width 17 height 17
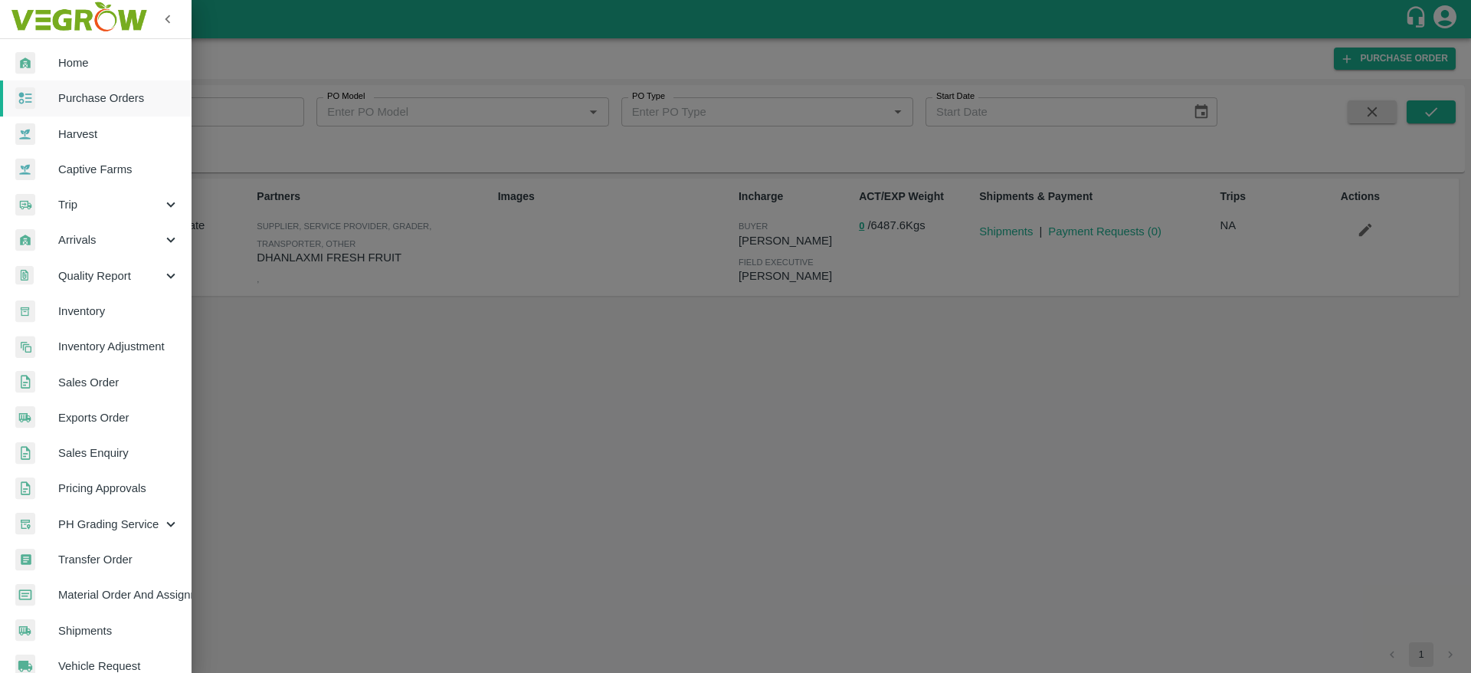
click at [104, 216] on div "Trip" at bounding box center [96, 204] width 192 height 35
click at [108, 237] on span "Fruit Movement" at bounding box center [124, 239] width 109 height 17
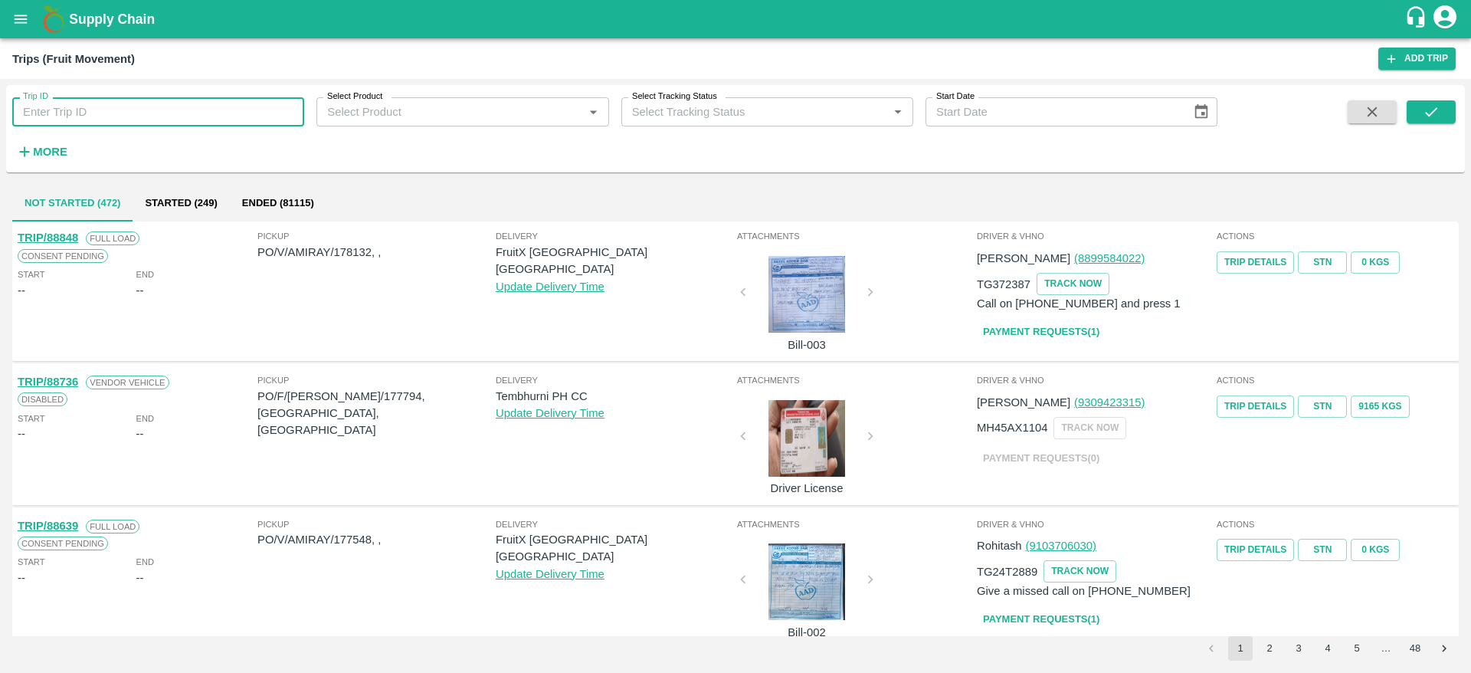
click at [190, 104] on input "Trip ID" at bounding box center [158, 111] width 292 height 29
type input "75810"
click at [1446, 120] on button "submit" at bounding box center [1430, 111] width 49 height 23
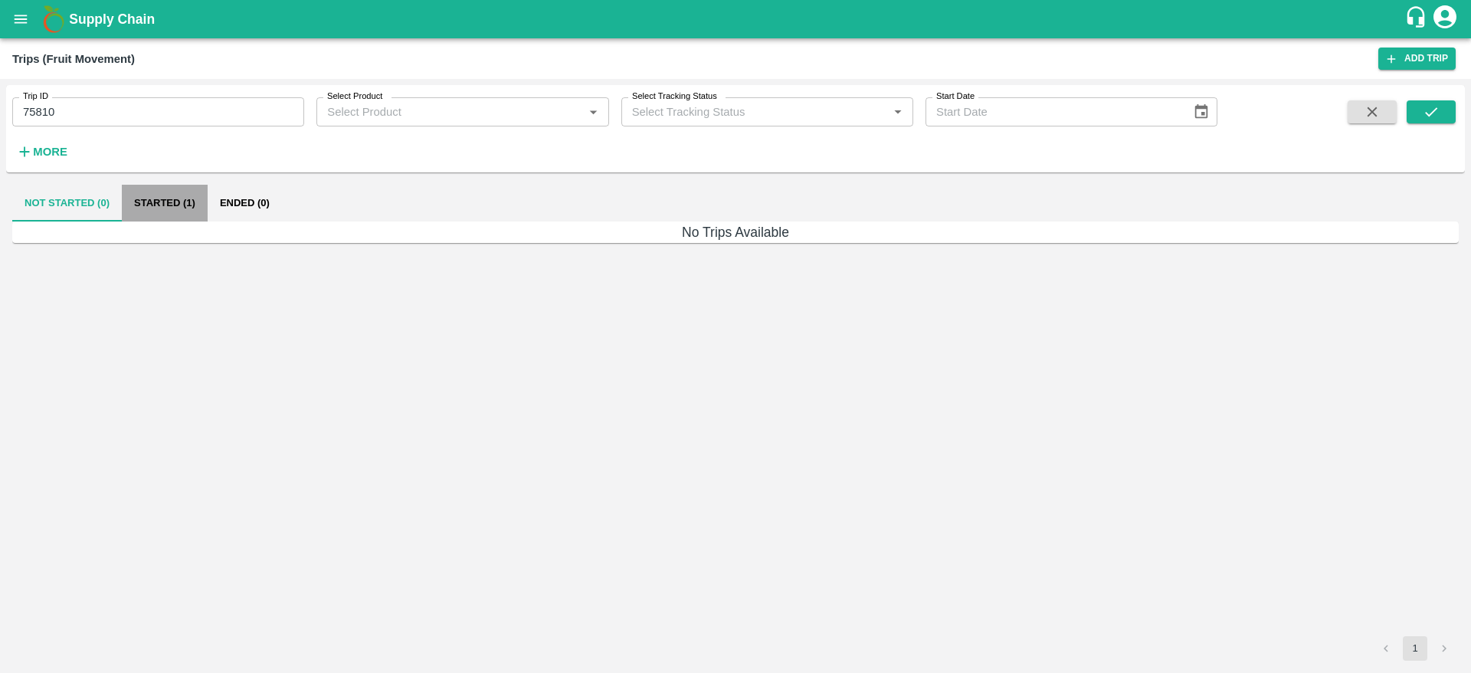
click at [201, 195] on button "Started (1)" at bounding box center [165, 203] width 86 height 37
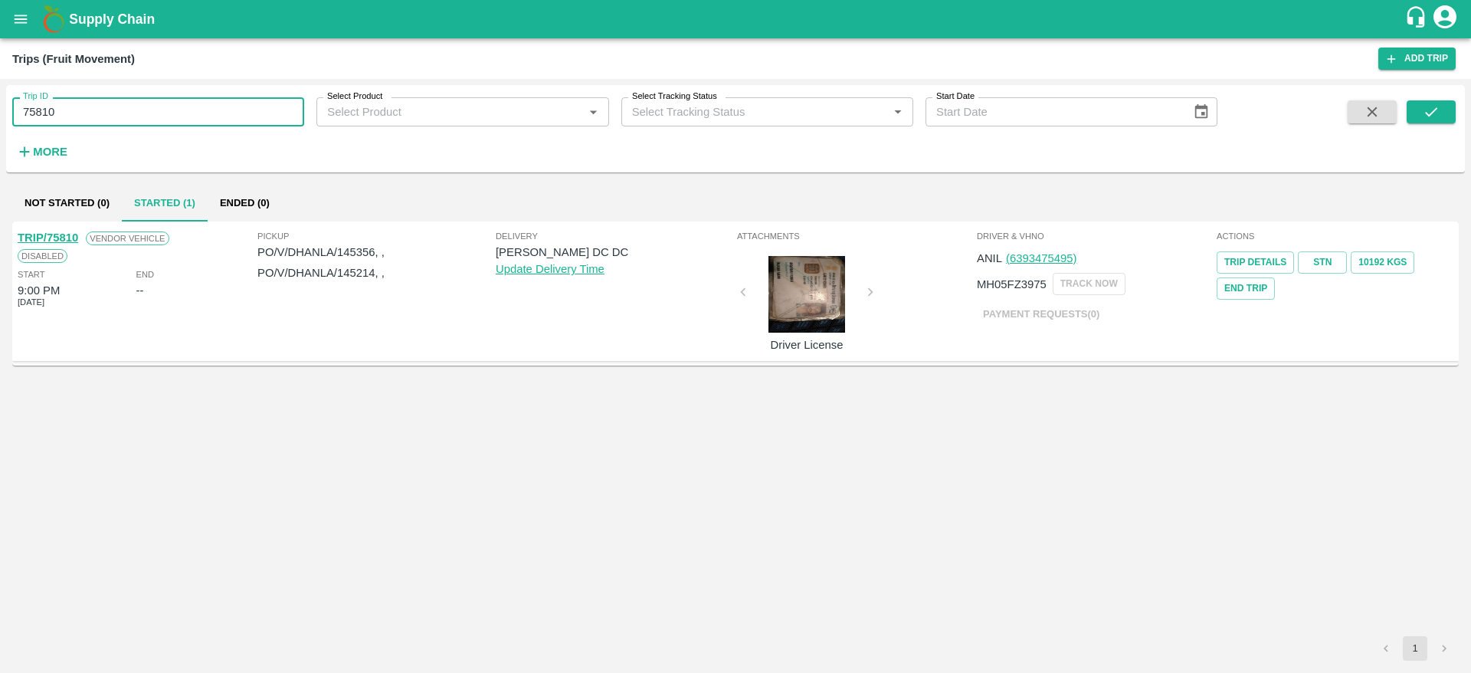
drag, startPoint x: 70, startPoint y: 113, endPoint x: 0, endPoint y: 113, distance: 70.5
click at [0, 113] on div "Trip ID 75810 Trip ID Select Product Select Product   * Select Tracking Status …" at bounding box center [735, 376] width 1471 height 594
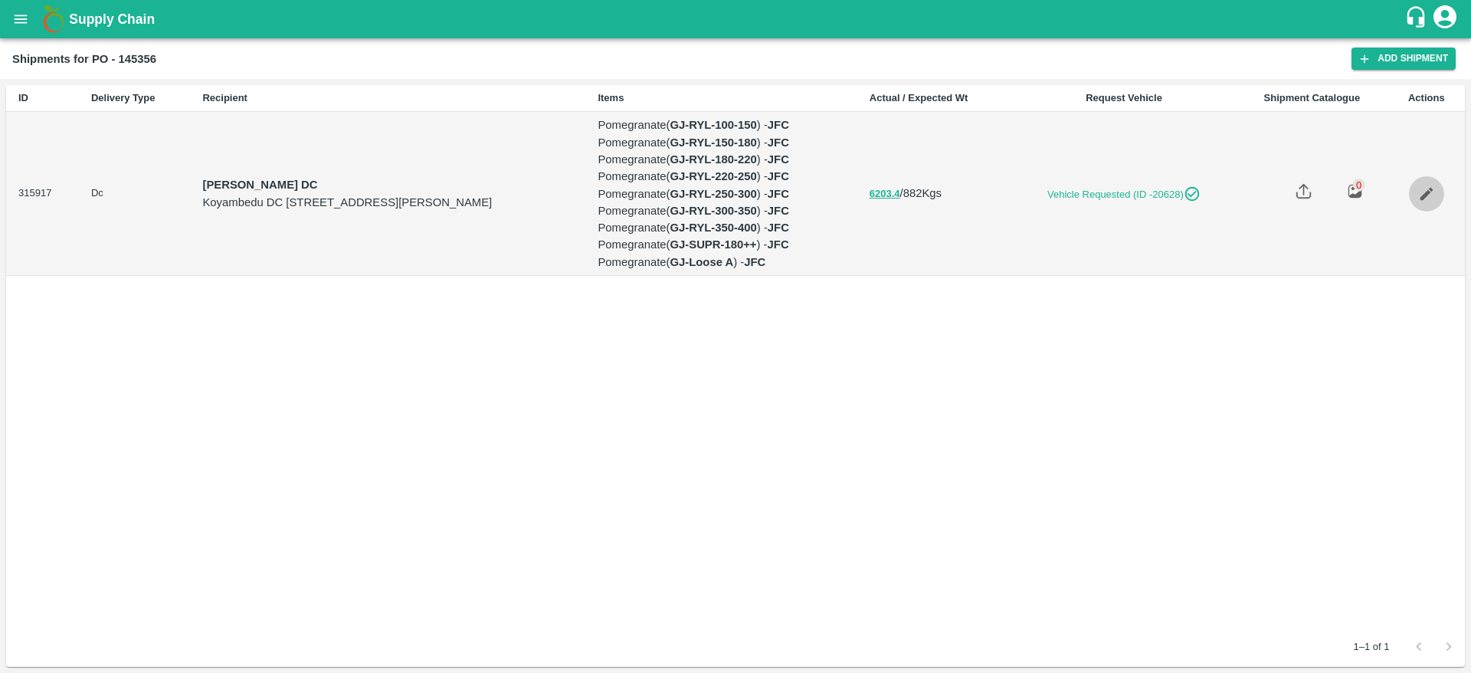
click at [1444, 192] on link "Edit" at bounding box center [1426, 193] width 35 height 35
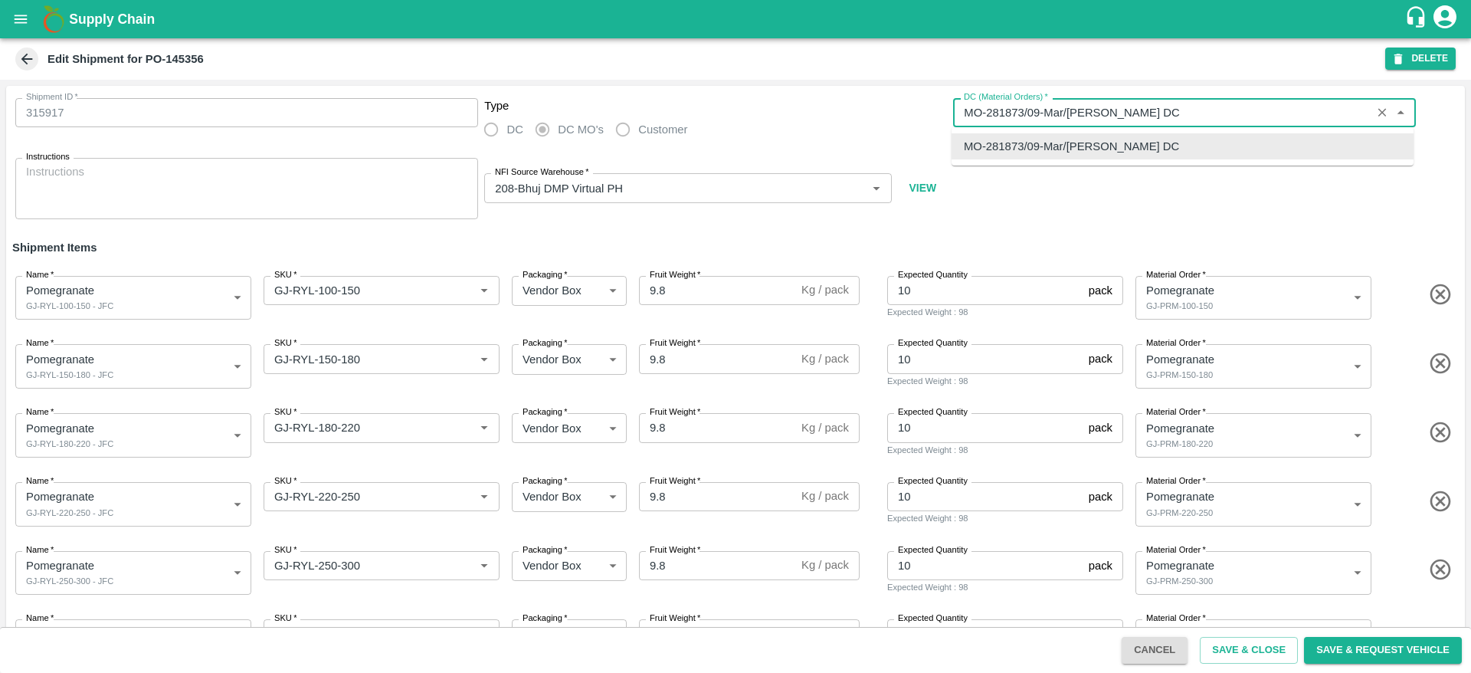
drag, startPoint x: 987, startPoint y: 109, endPoint x: 1022, endPoint y: 108, distance: 35.2
click at [1022, 108] on input "DC (Material Orders)   *" at bounding box center [1162, 113] width 408 height 20
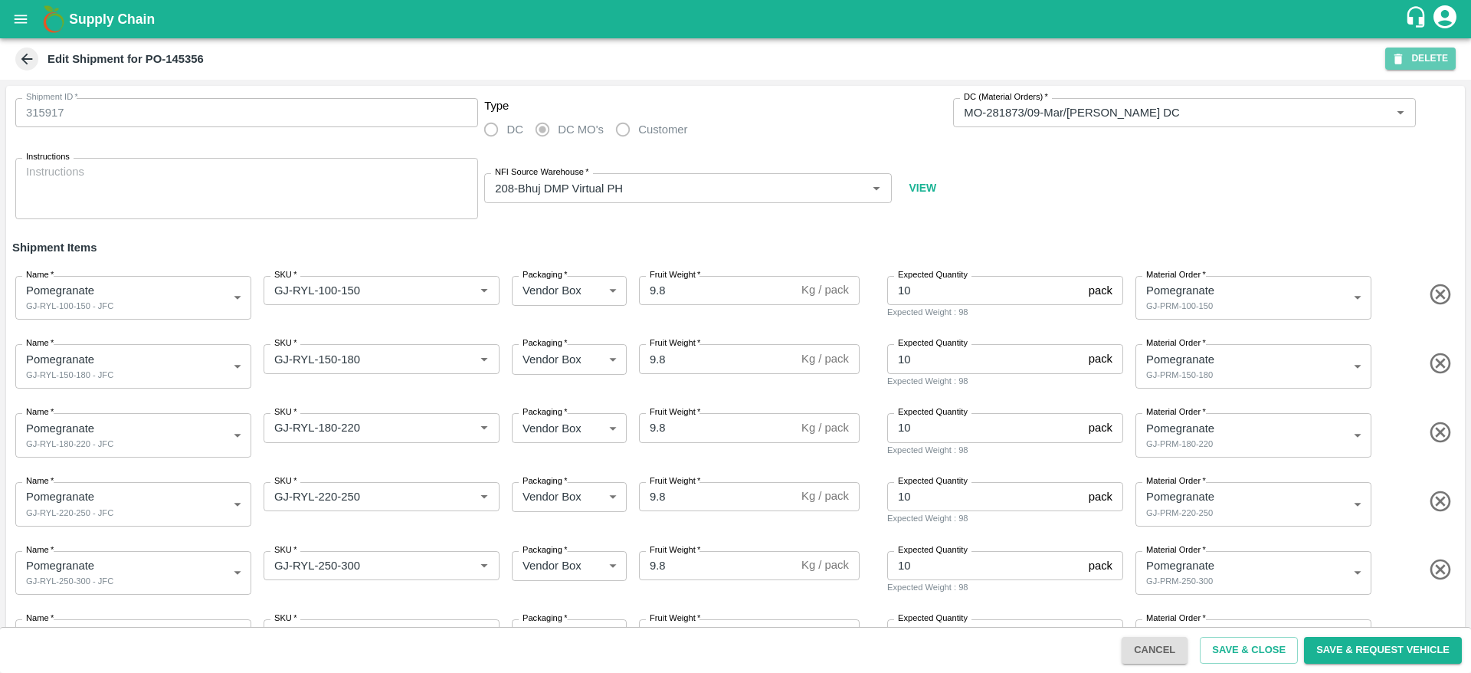
click at [1445, 64] on button "DELETE" at bounding box center [1420, 58] width 70 height 22
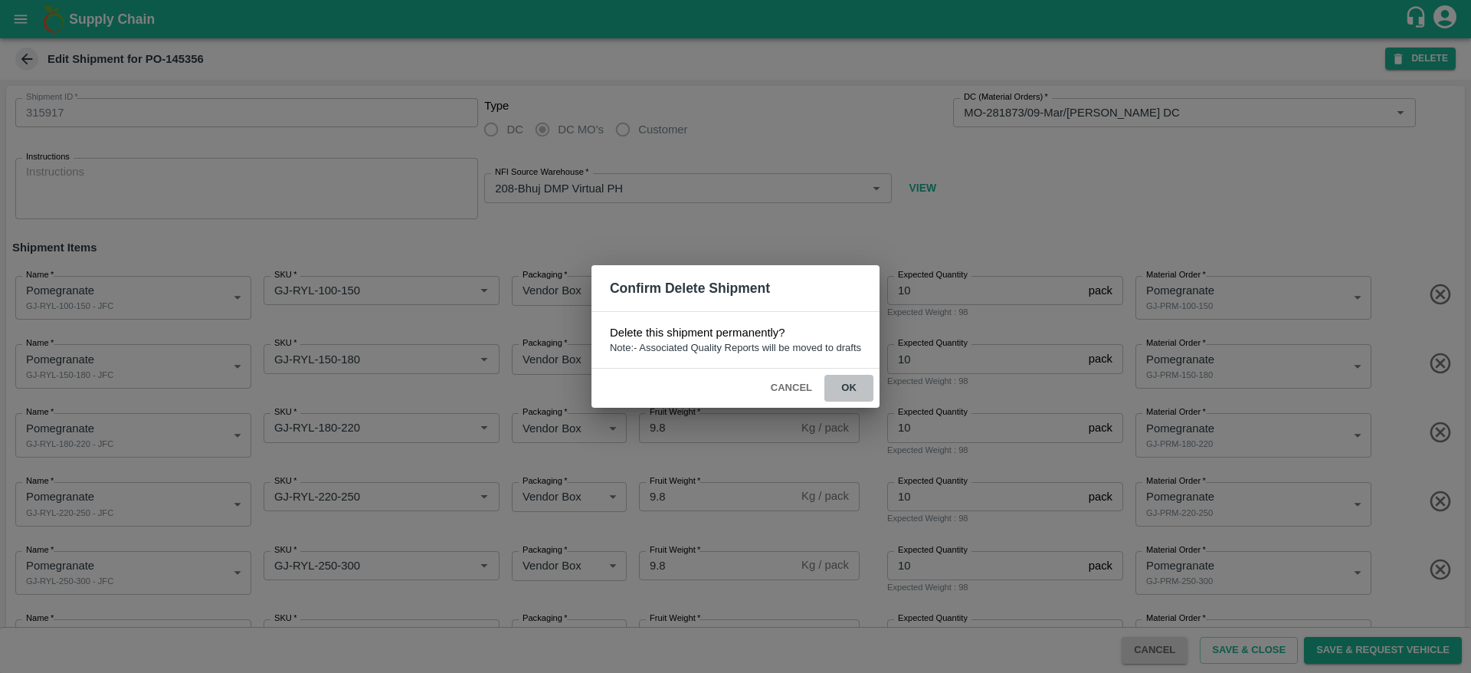
click at [836, 395] on button "ok" at bounding box center [848, 388] width 49 height 27
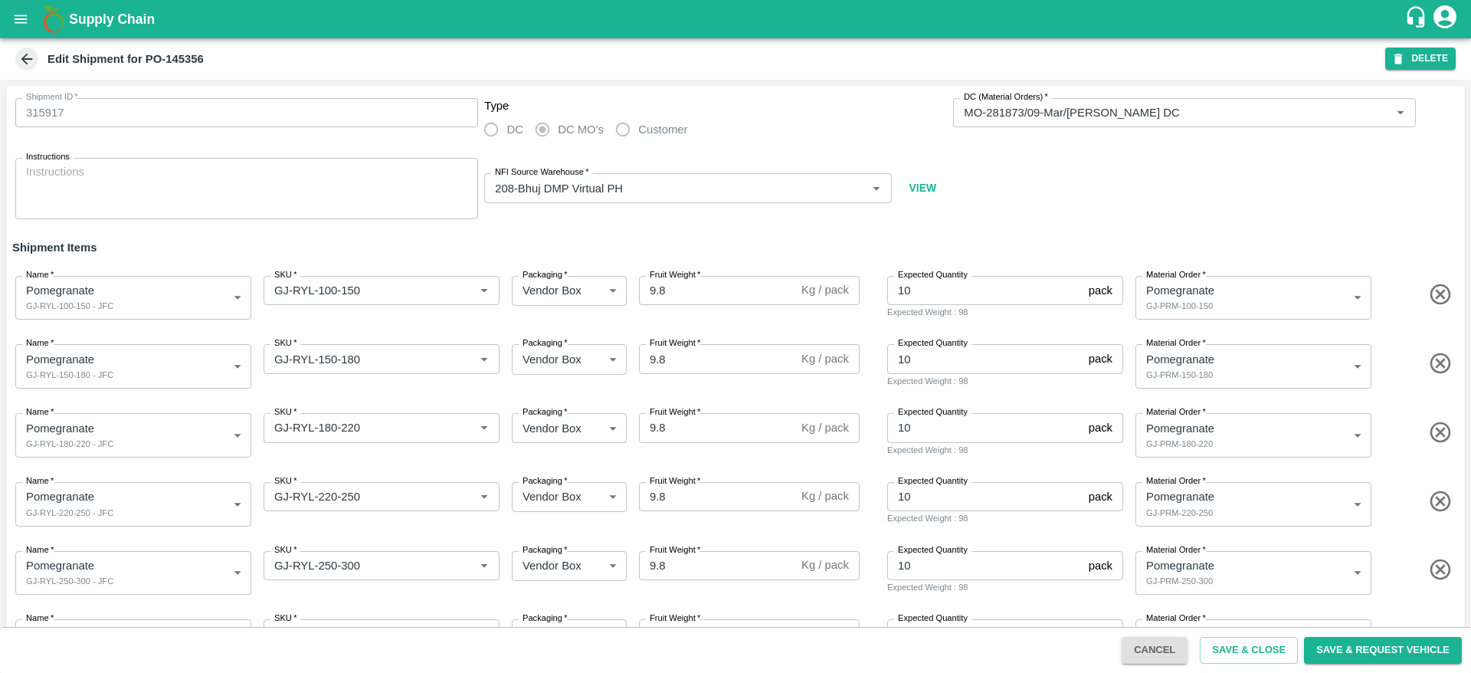
click at [1422, 58] on button "DELETE" at bounding box center [1420, 58] width 70 height 22
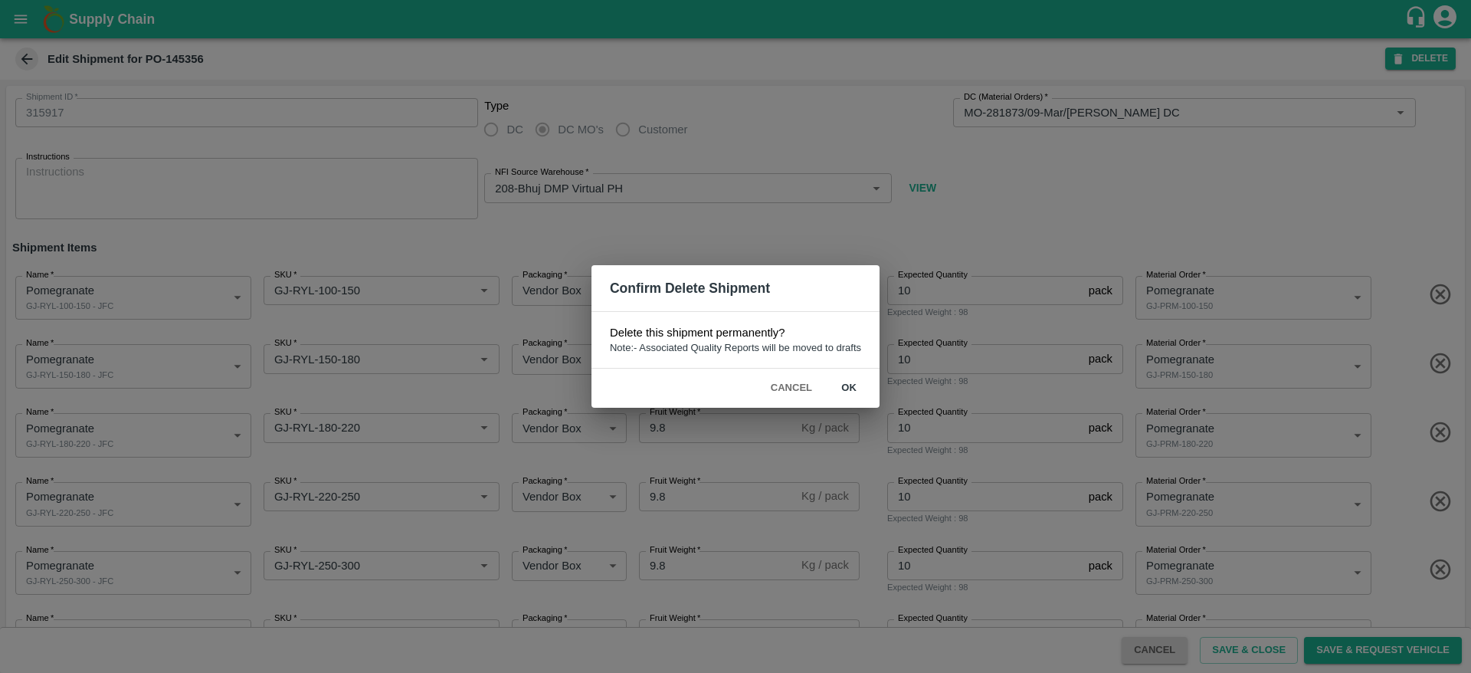
click at [852, 385] on button "ok" at bounding box center [848, 388] width 49 height 27
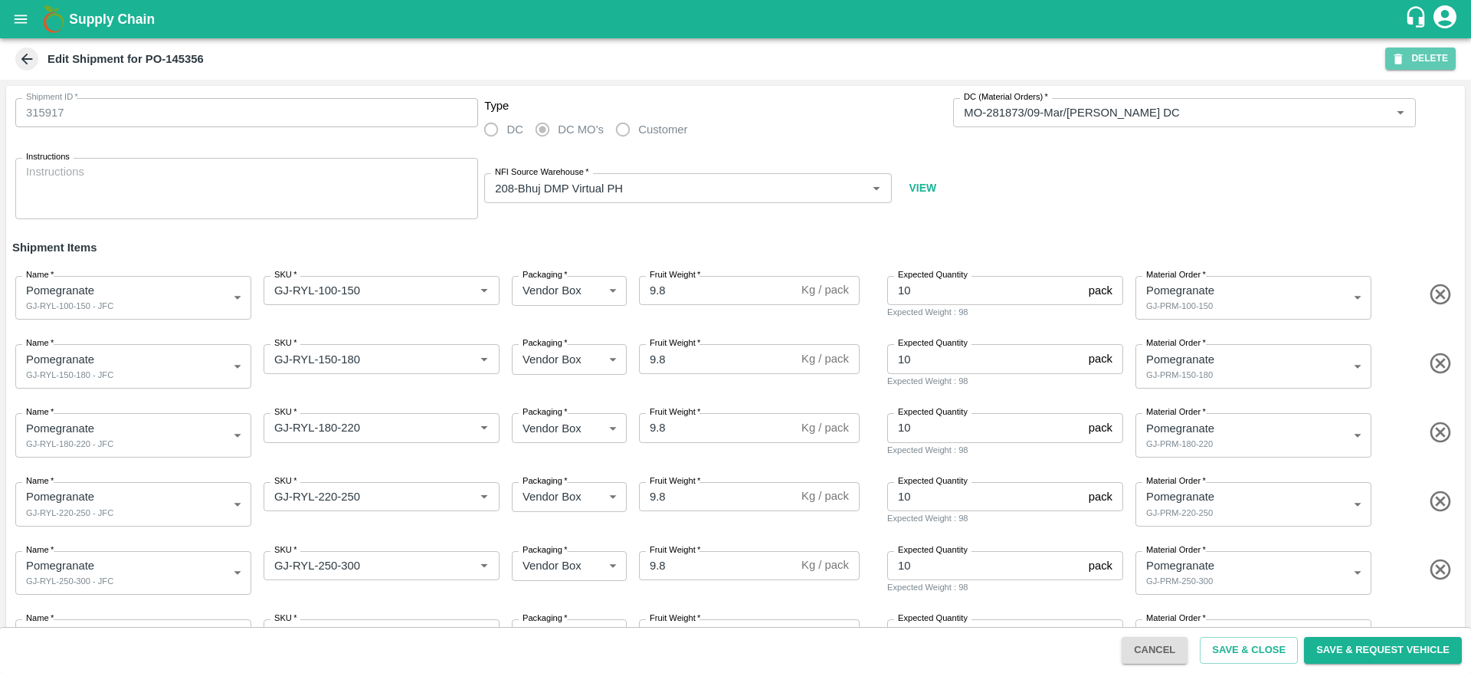
click at [1418, 53] on button "DELETE" at bounding box center [1420, 58] width 70 height 22
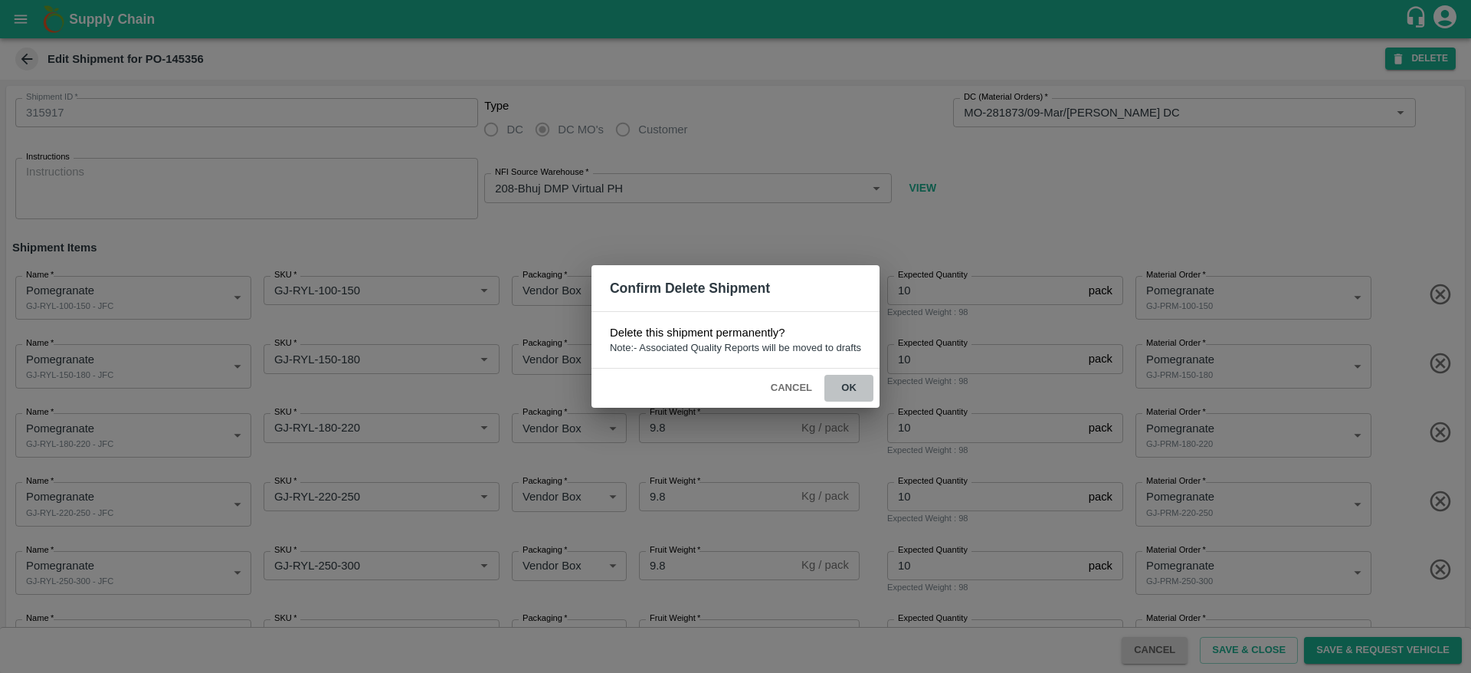
click at [853, 375] on button "ok" at bounding box center [848, 388] width 49 height 27
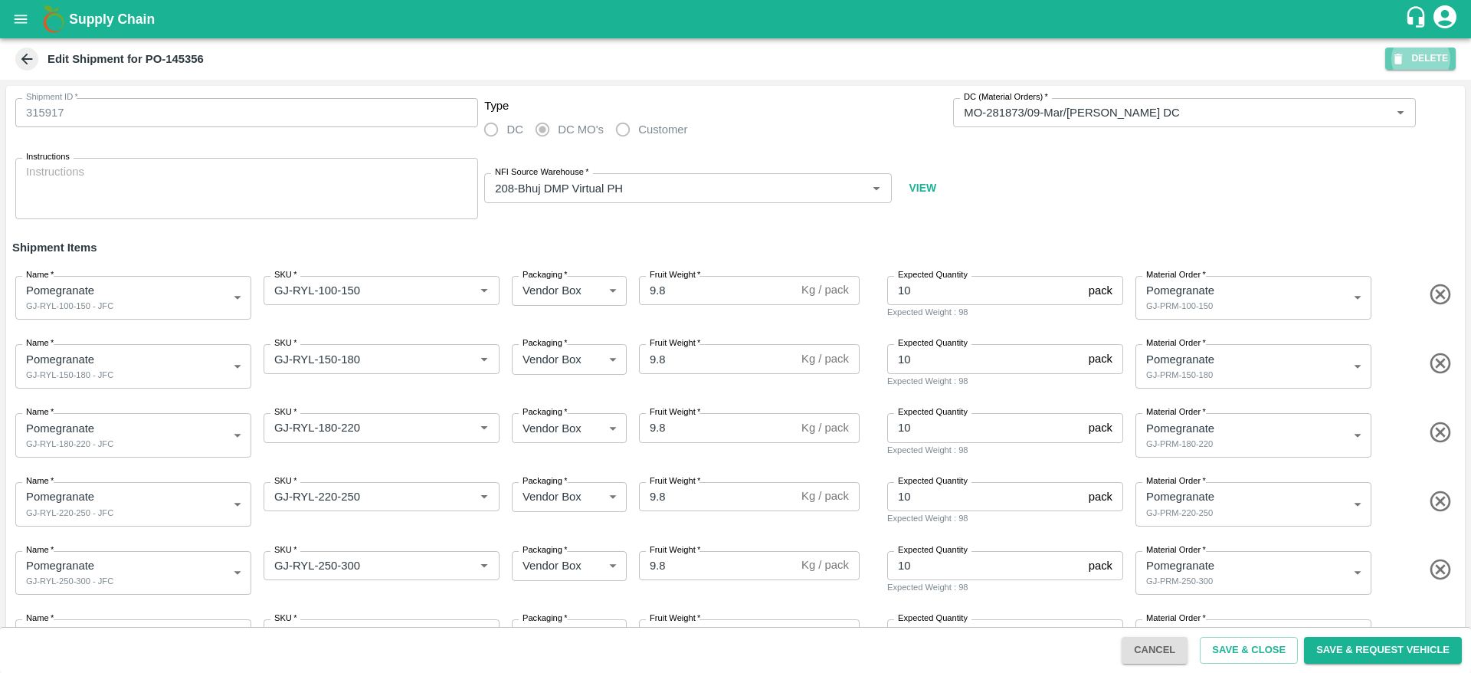
click at [1396, 55] on icon "button" at bounding box center [1398, 59] width 14 height 14
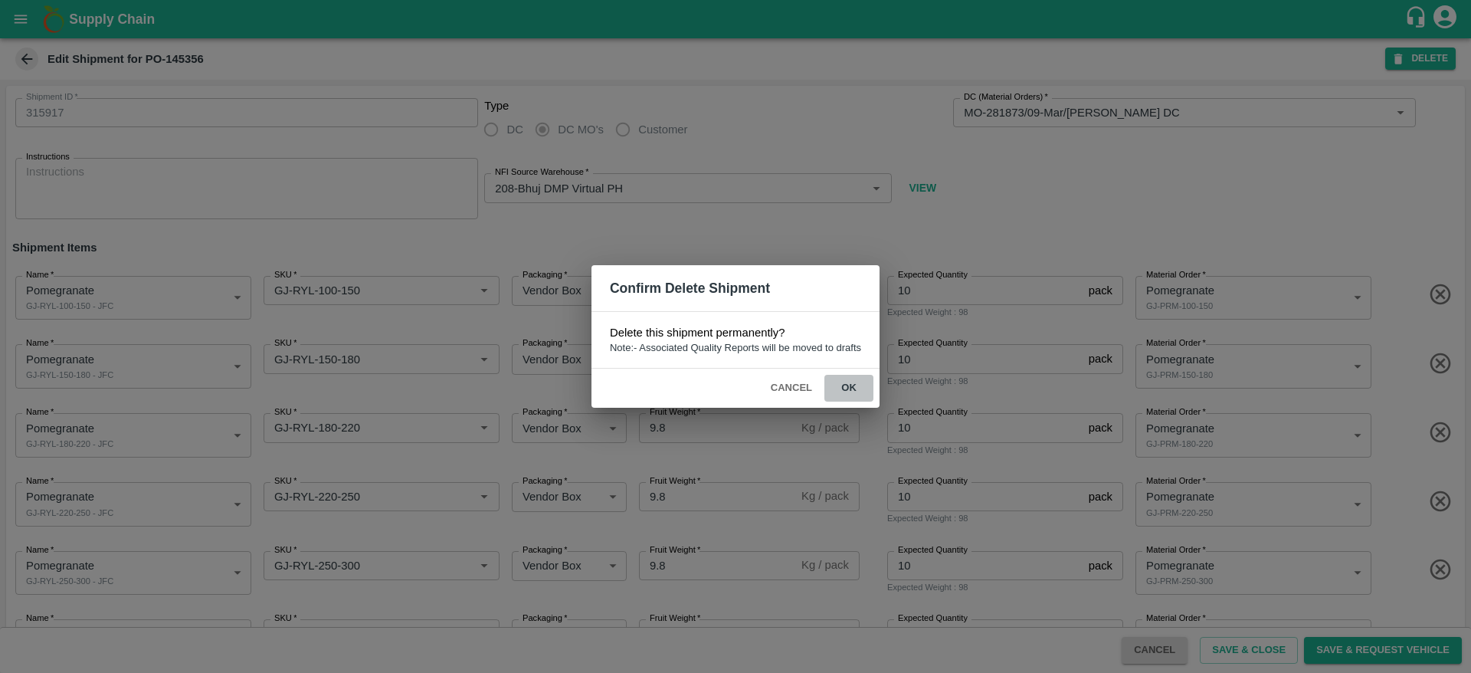
click at [856, 381] on button "ok" at bounding box center [848, 388] width 49 height 27
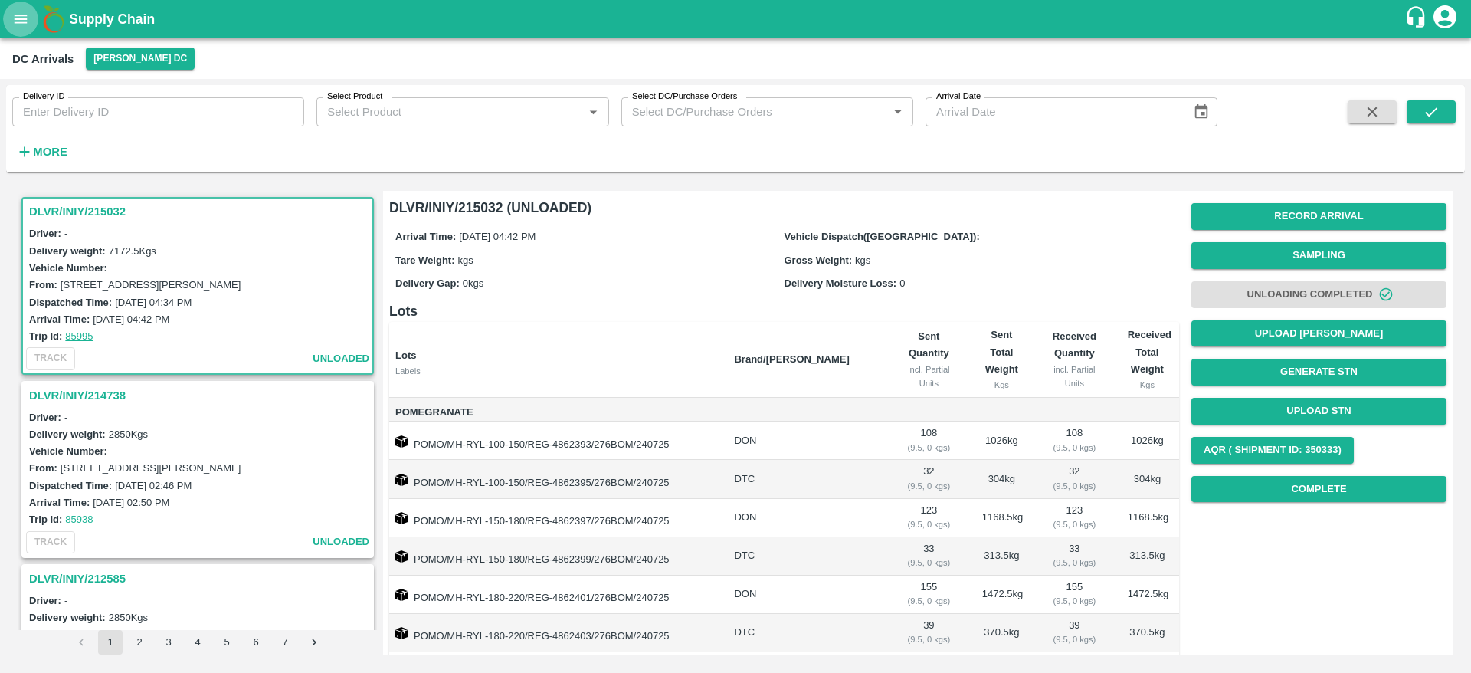
click at [21, 23] on icon "open drawer" at bounding box center [21, 19] width 13 height 8
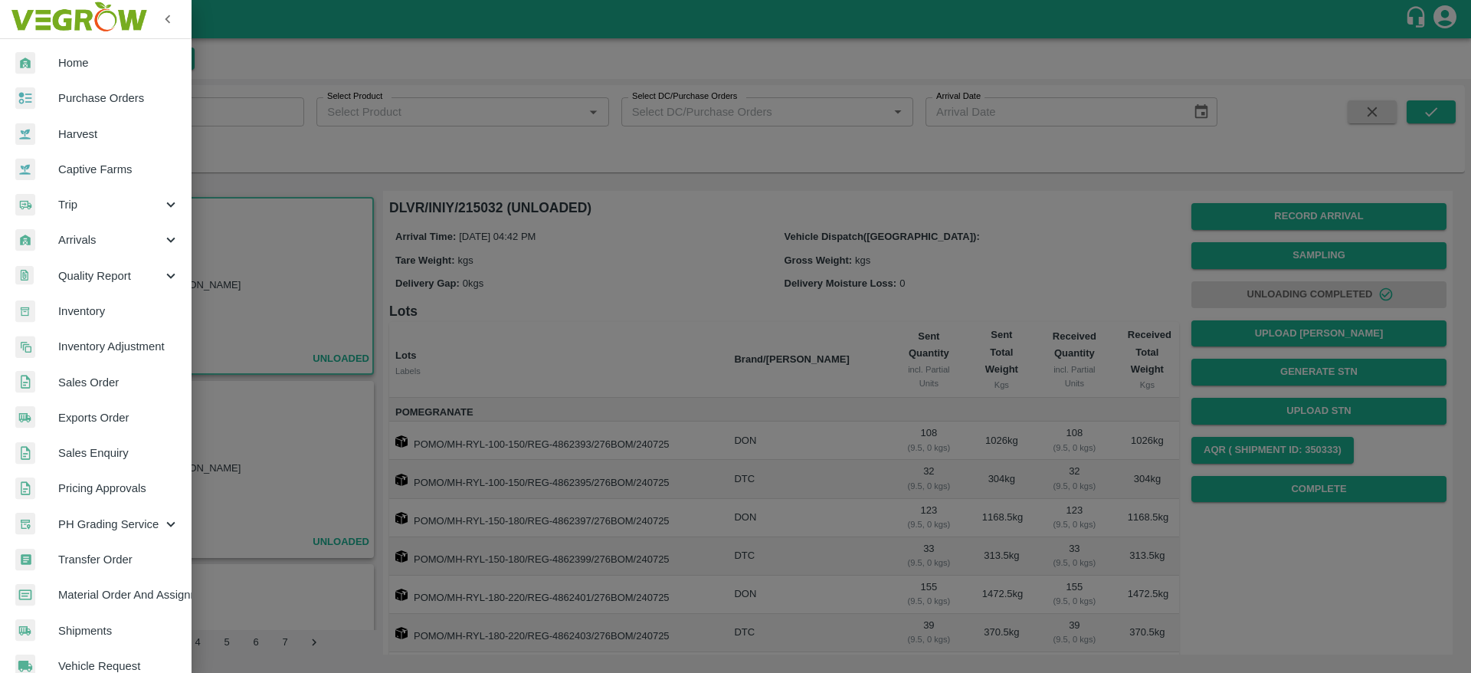
scroll to position [236, 0]
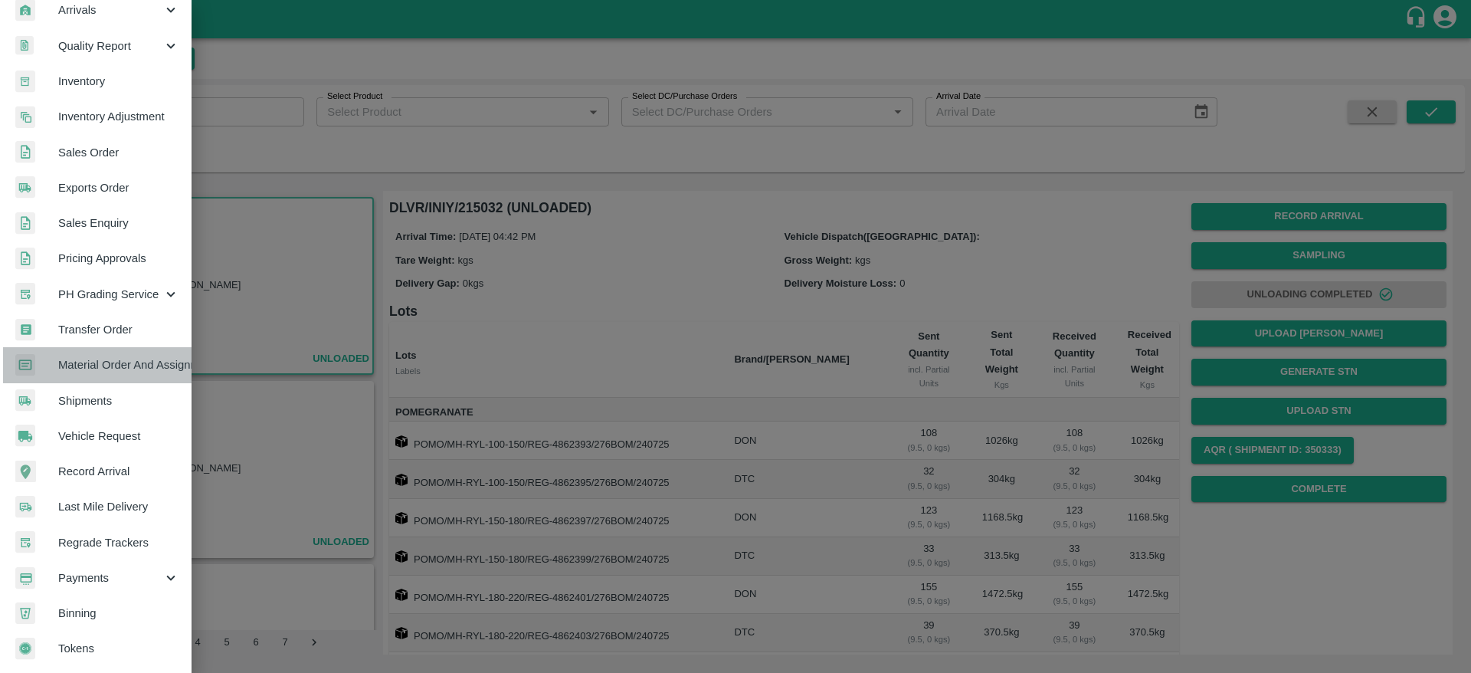
click at [135, 365] on span "Material Order And Assignment" at bounding box center [118, 364] width 121 height 17
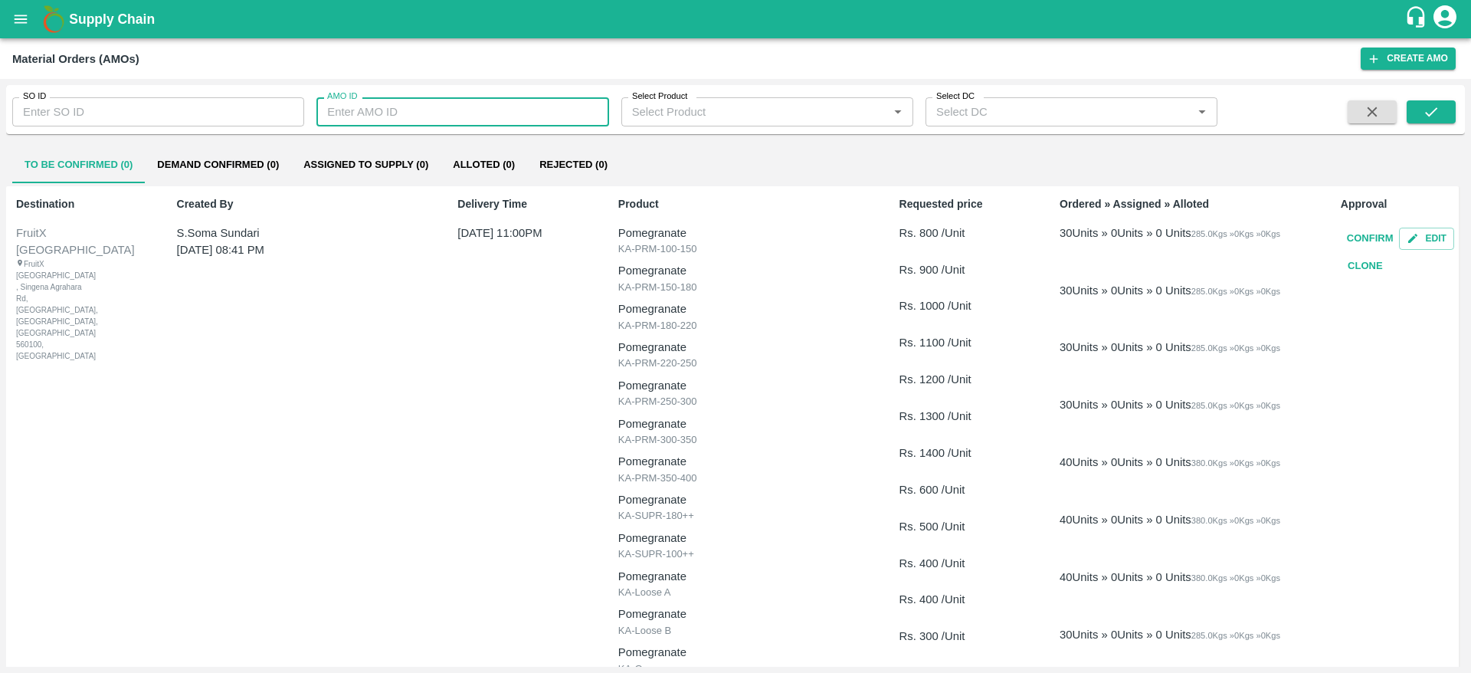
click at [414, 109] on input "AMO ID" at bounding box center [462, 111] width 292 height 29
paste input "75810"
click at [1431, 115] on icon "submit" at bounding box center [1431, 111] width 17 height 17
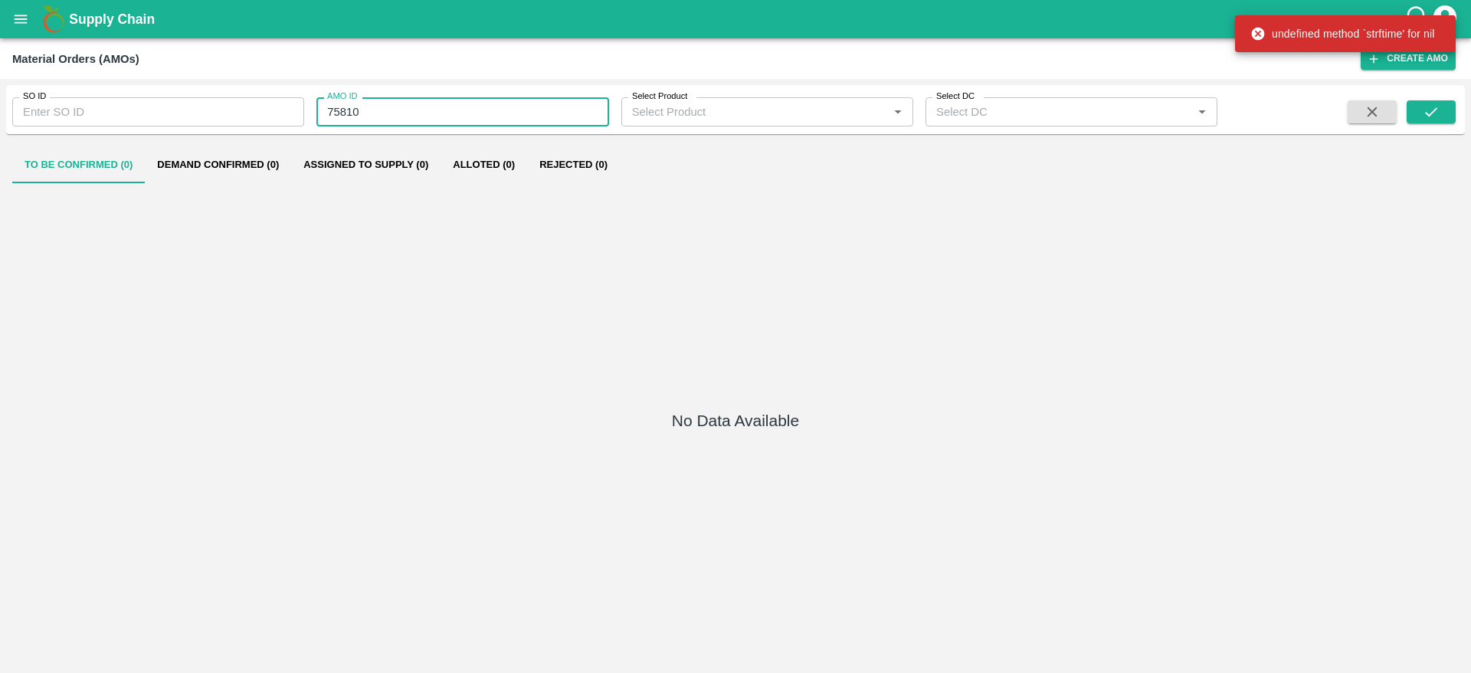
click at [378, 111] on input "75810" at bounding box center [462, 111] width 292 height 29
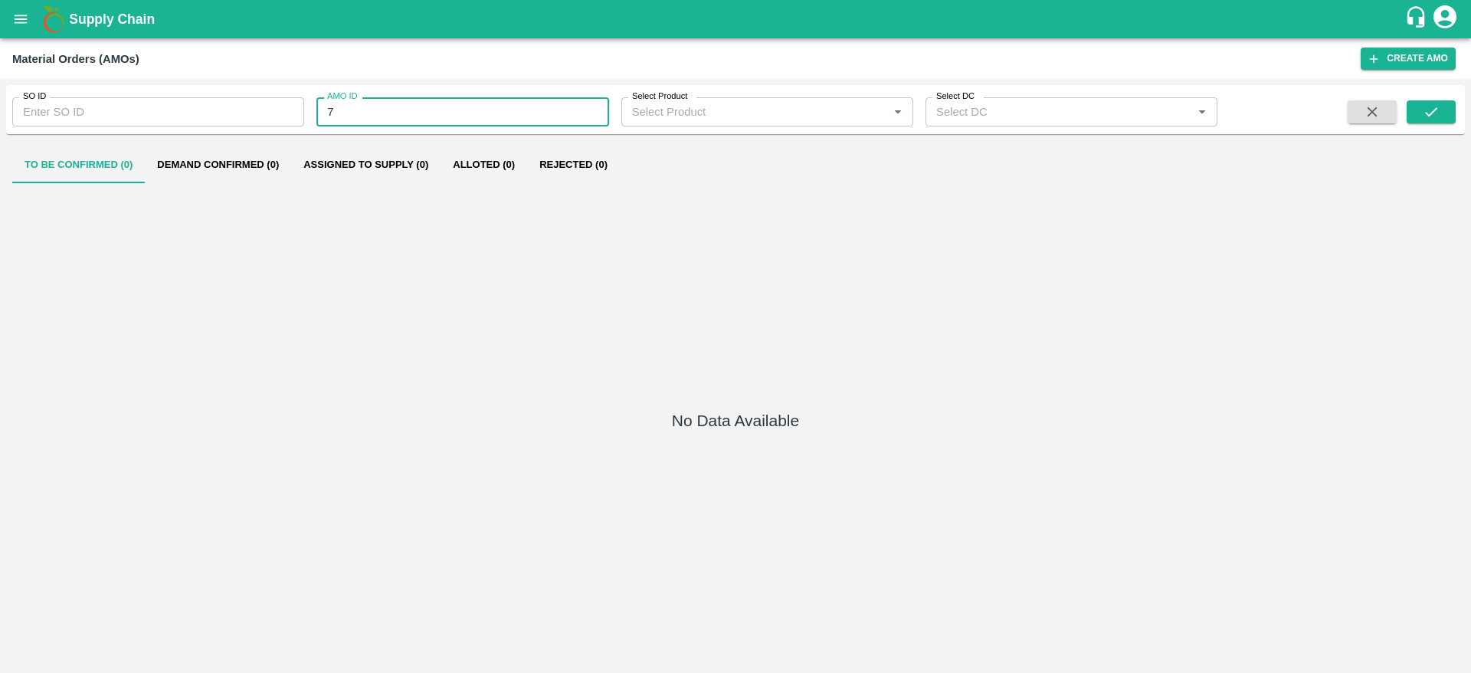
type input "7"
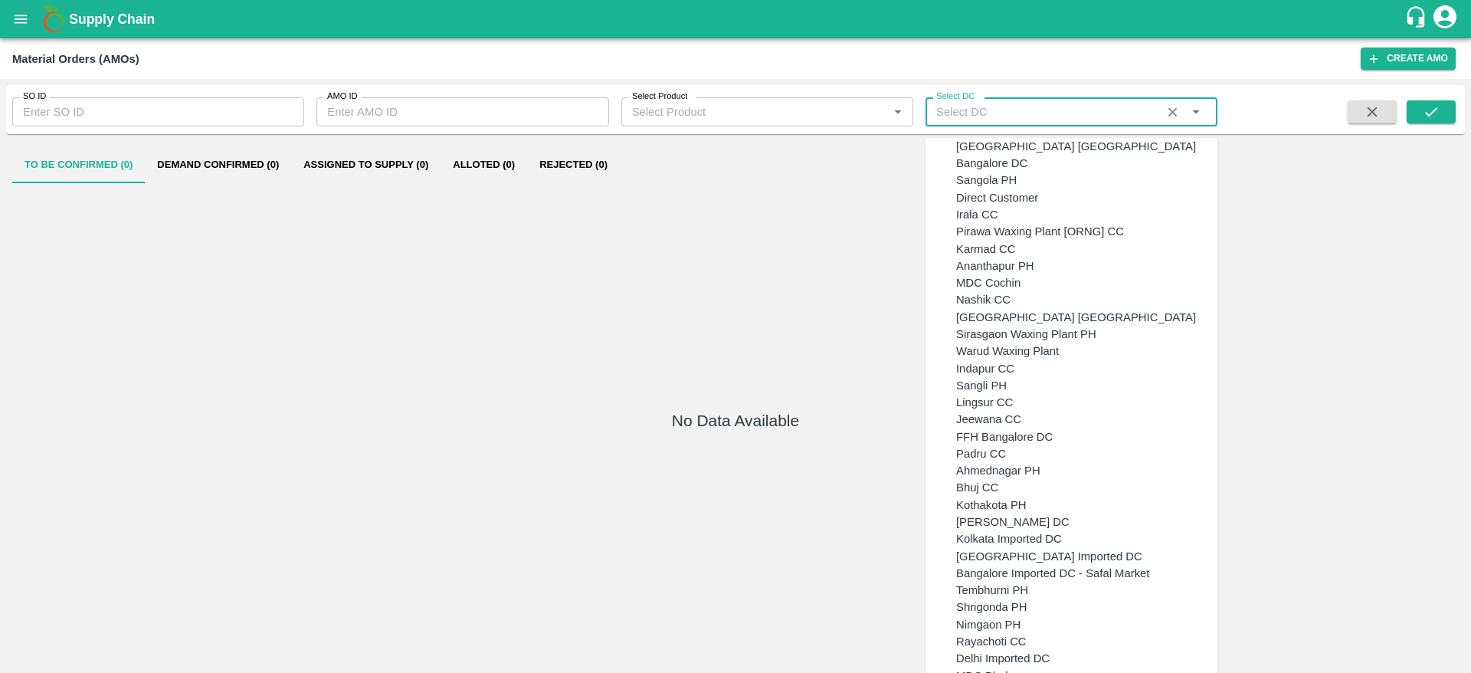
click at [976, 116] on input "Select DC" at bounding box center [1048, 112] width 237 height 20
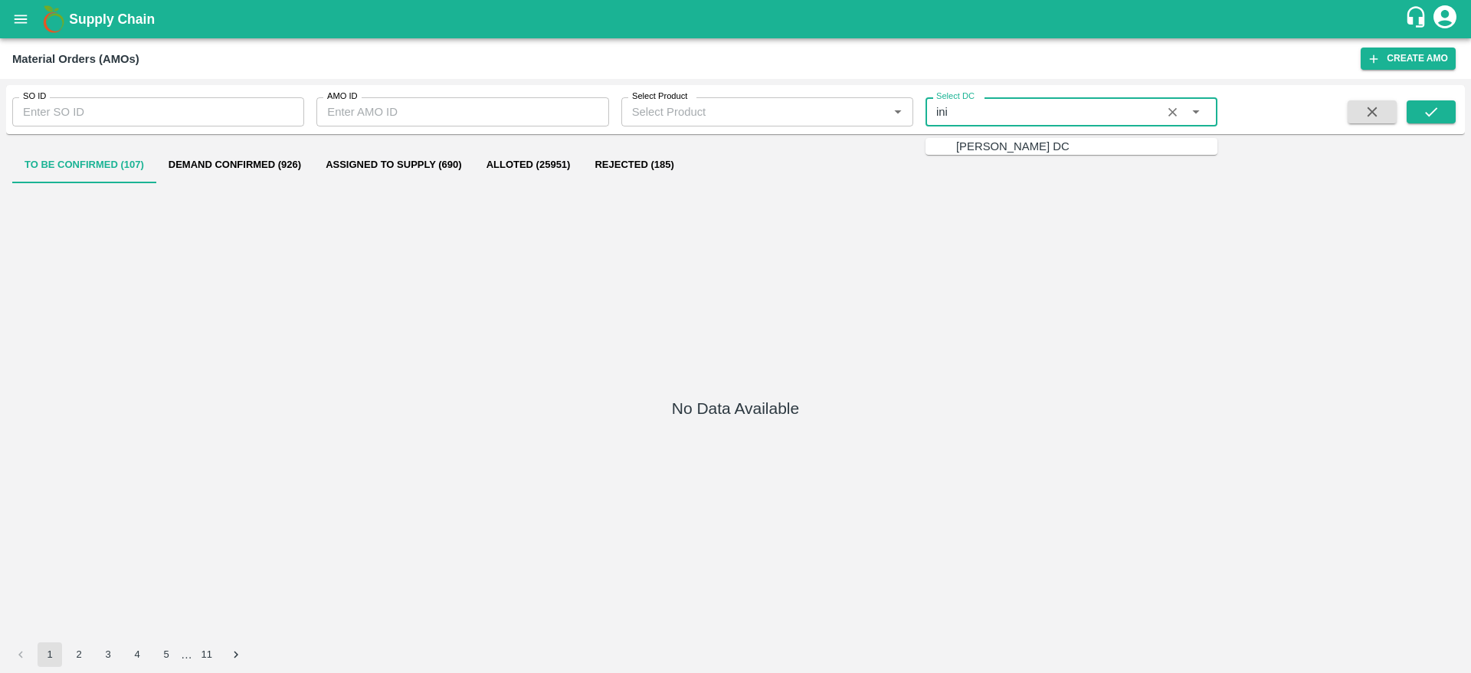
click at [995, 147] on div "[PERSON_NAME] DC" at bounding box center [1012, 146] width 113 height 17
type input "[PERSON_NAME] DC"
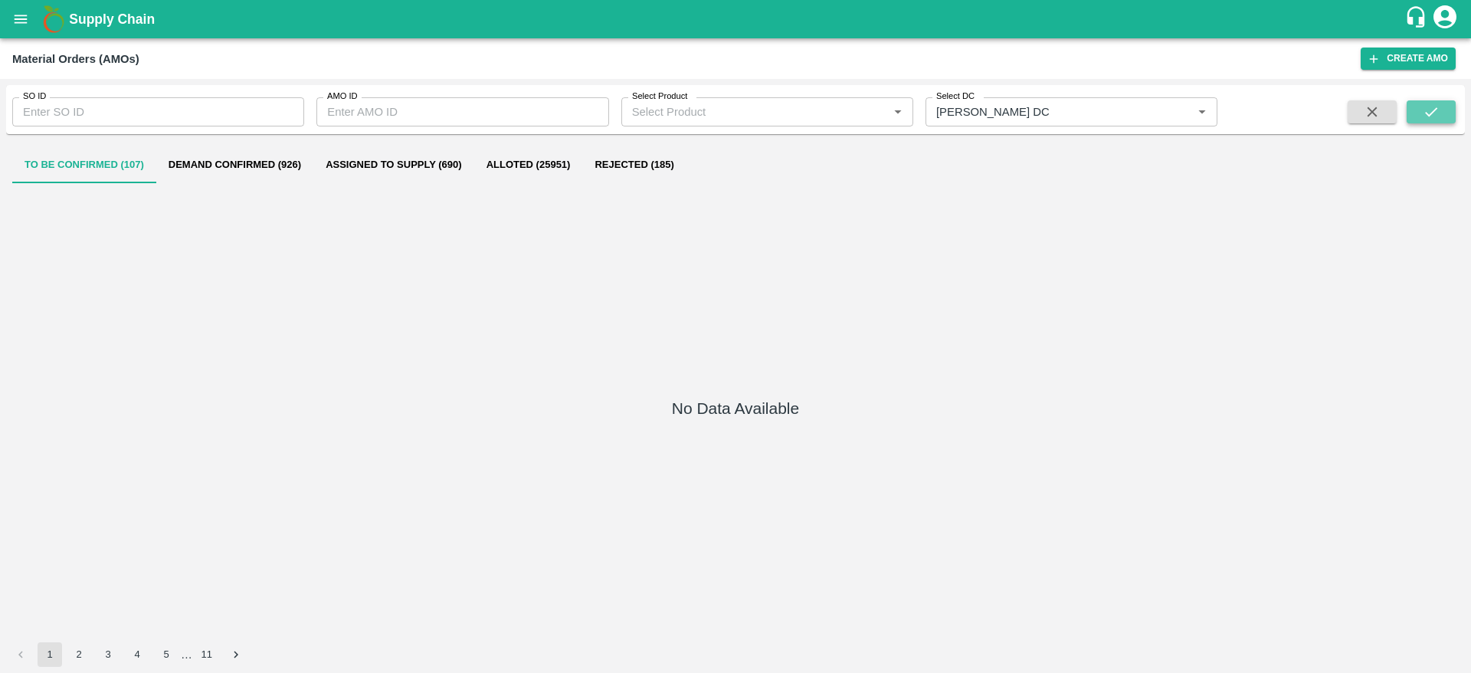
click at [1427, 110] on icon "submit" at bounding box center [1431, 111] width 17 height 17
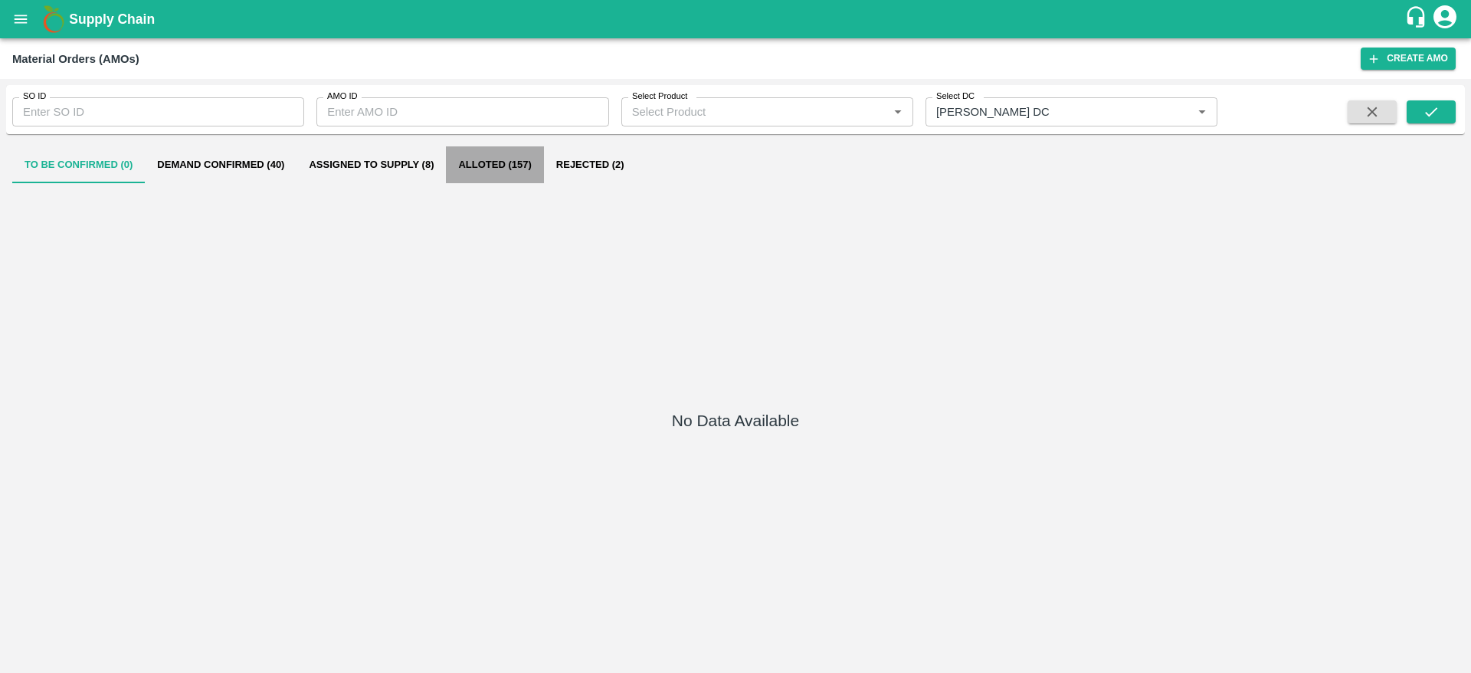
click at [507, 166] on button "Alloted (157)" at bounding box center [494, 164] width 97 height 37
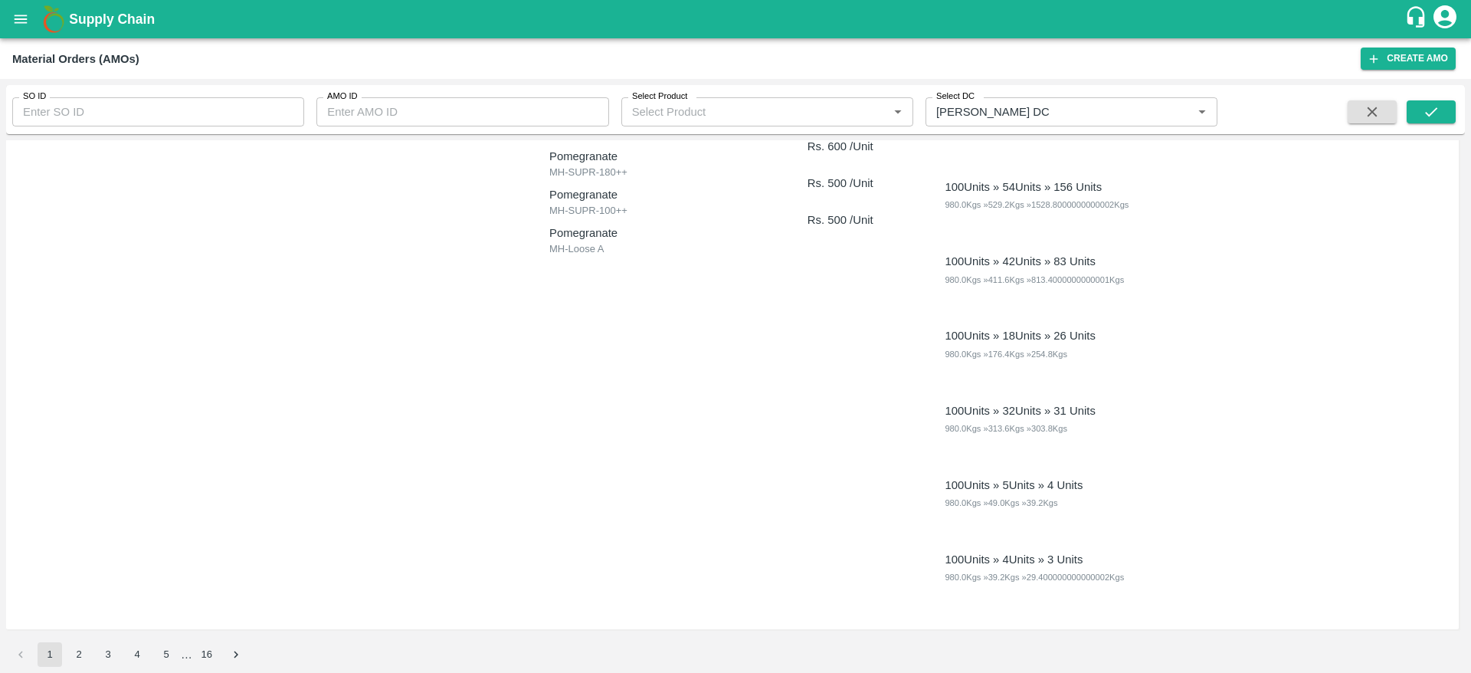
scroll to position [7110, 0]
click at [178, 651] on button "5" at bounding box center [166, 654] width 25 height 25
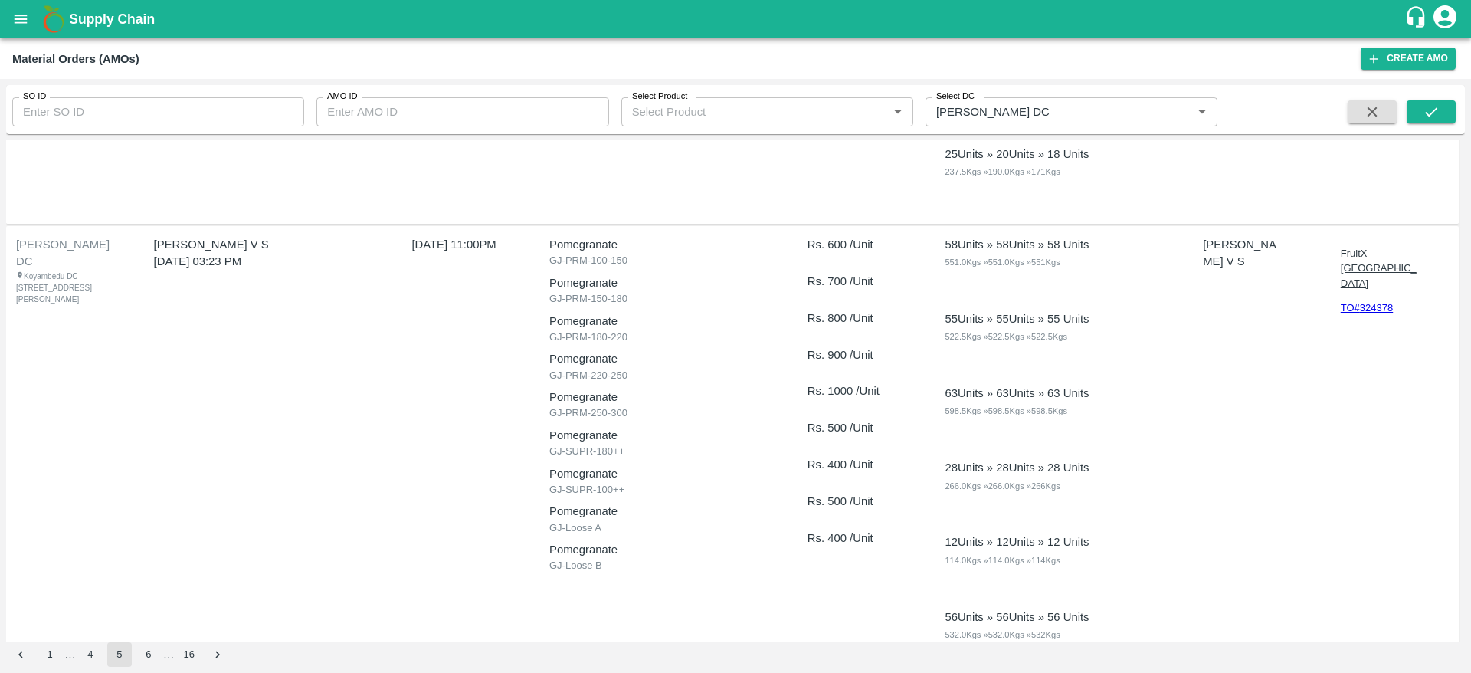
scroll to position [6440, 0]
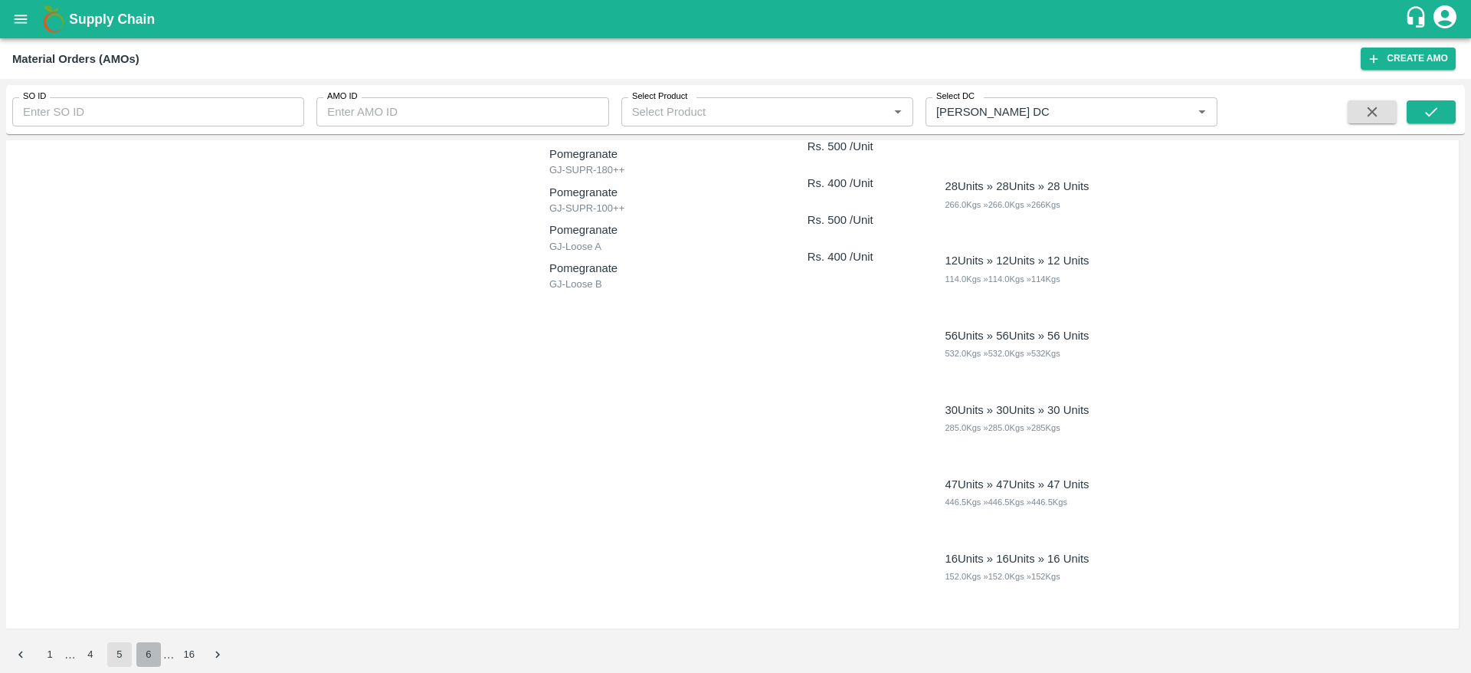
click at [161, 643] on button "6" at bounding box center [148, 654] width 25 height 25
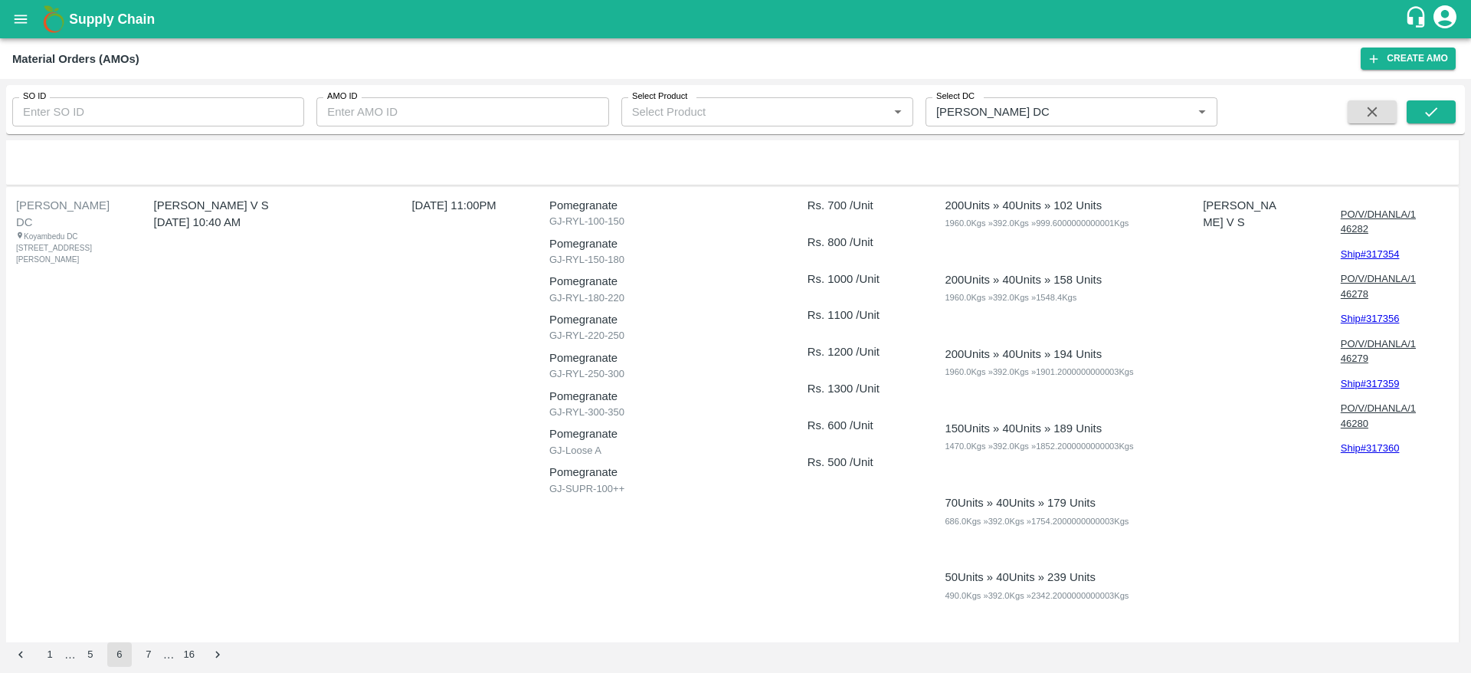
scroll to position [6515, 0]
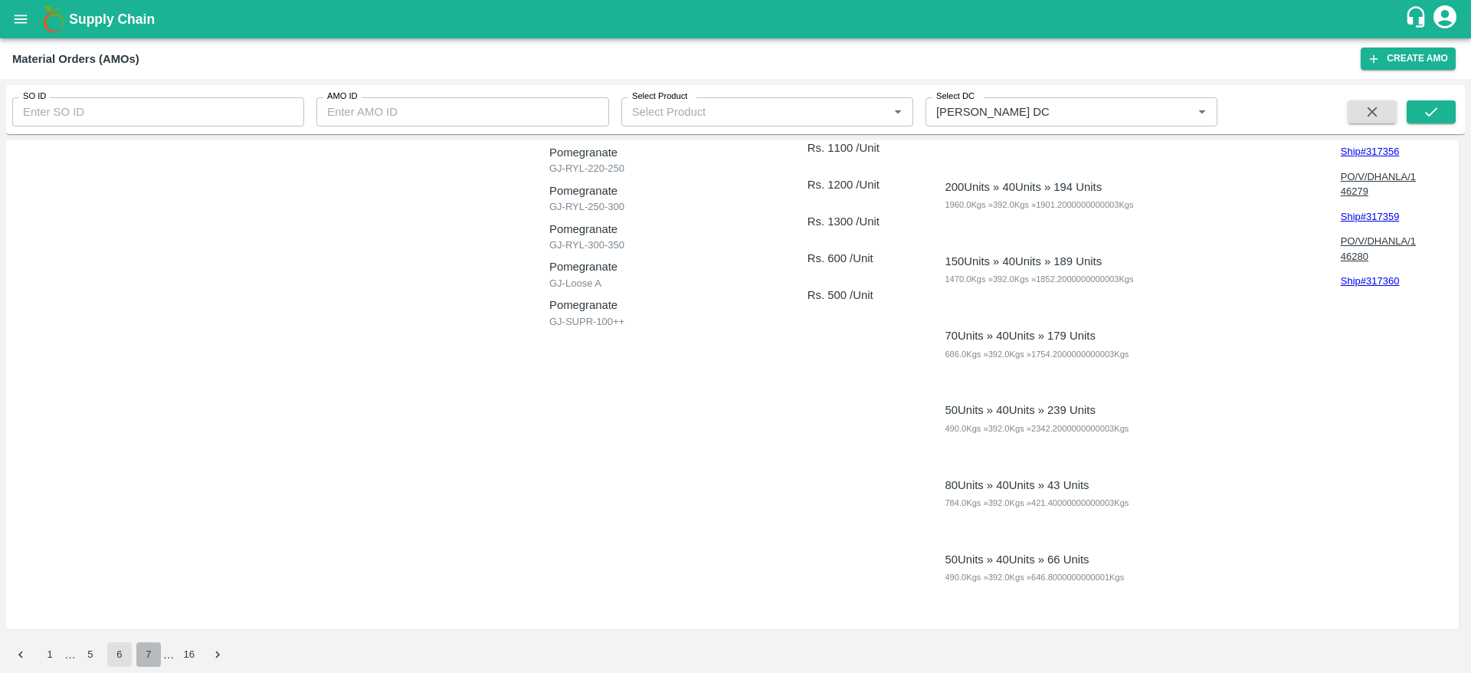
click at [161, 659] on button "7" at bounding box center [148, 654] width 25 height 25
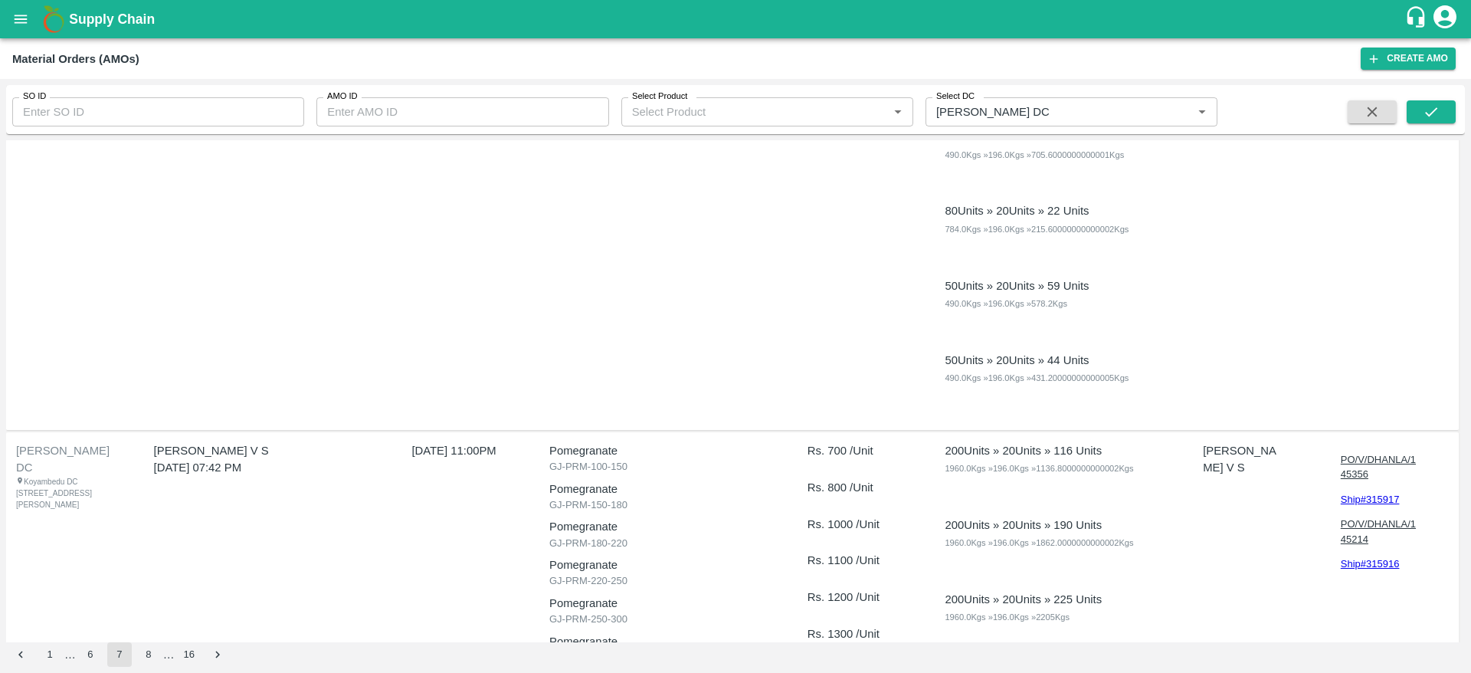
scroll to position [1185, 0]
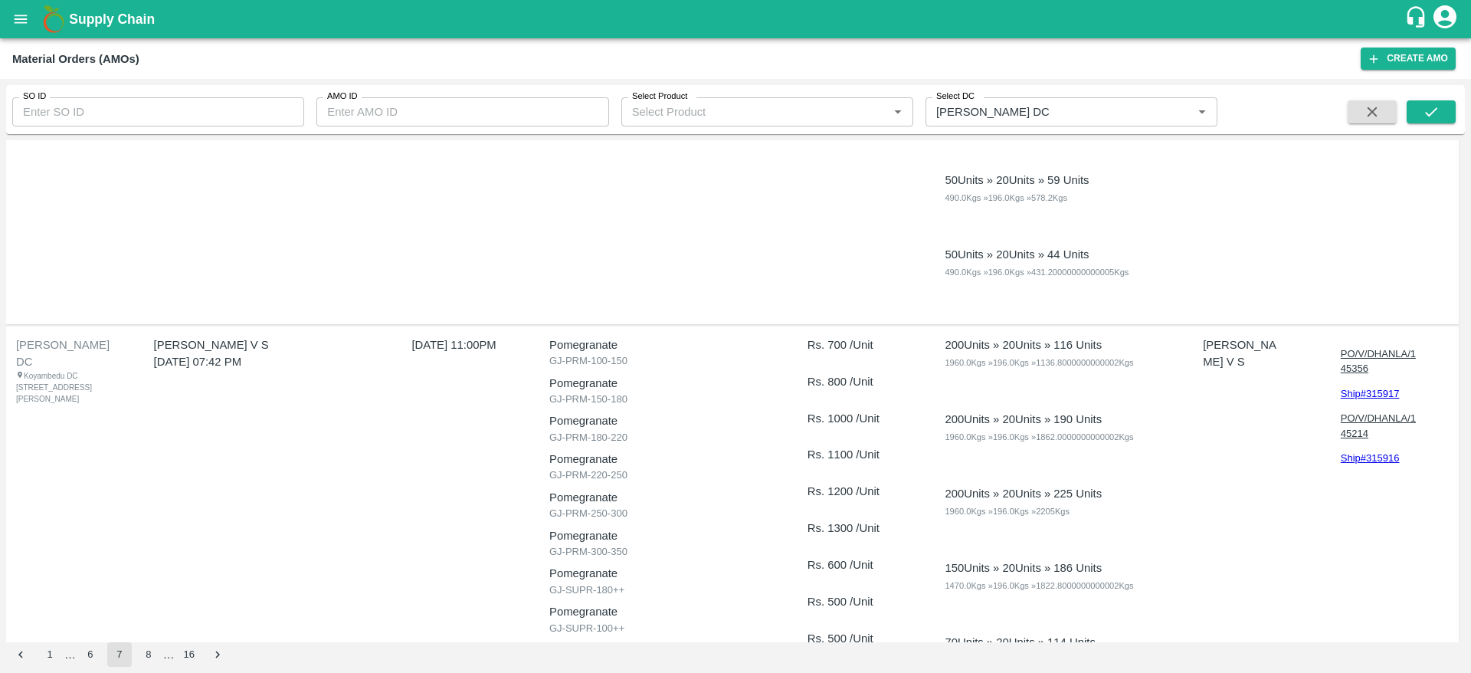
click at [1370, 353] on p "PO/V/DHANLA/145356" at bounding box center [1379, 361] width 77 height 30
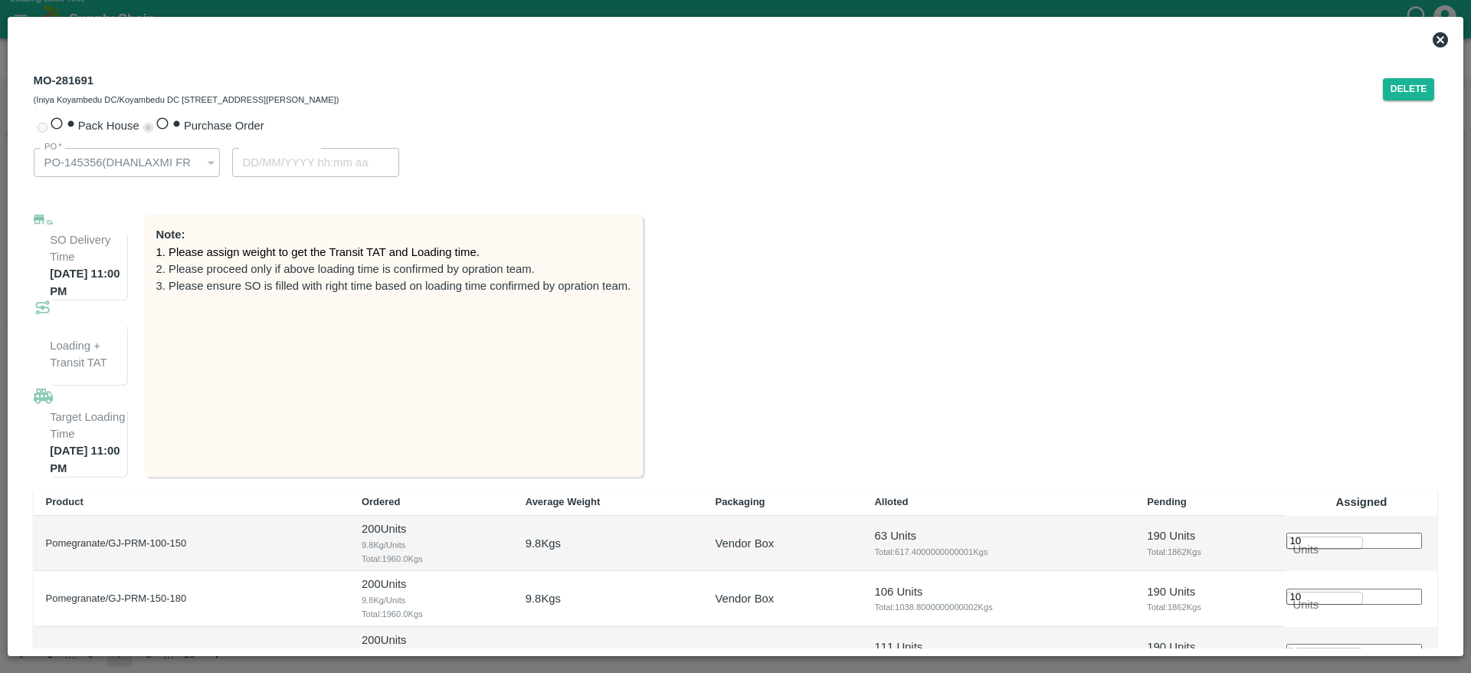
type input "[DATE] 11:00 PM"
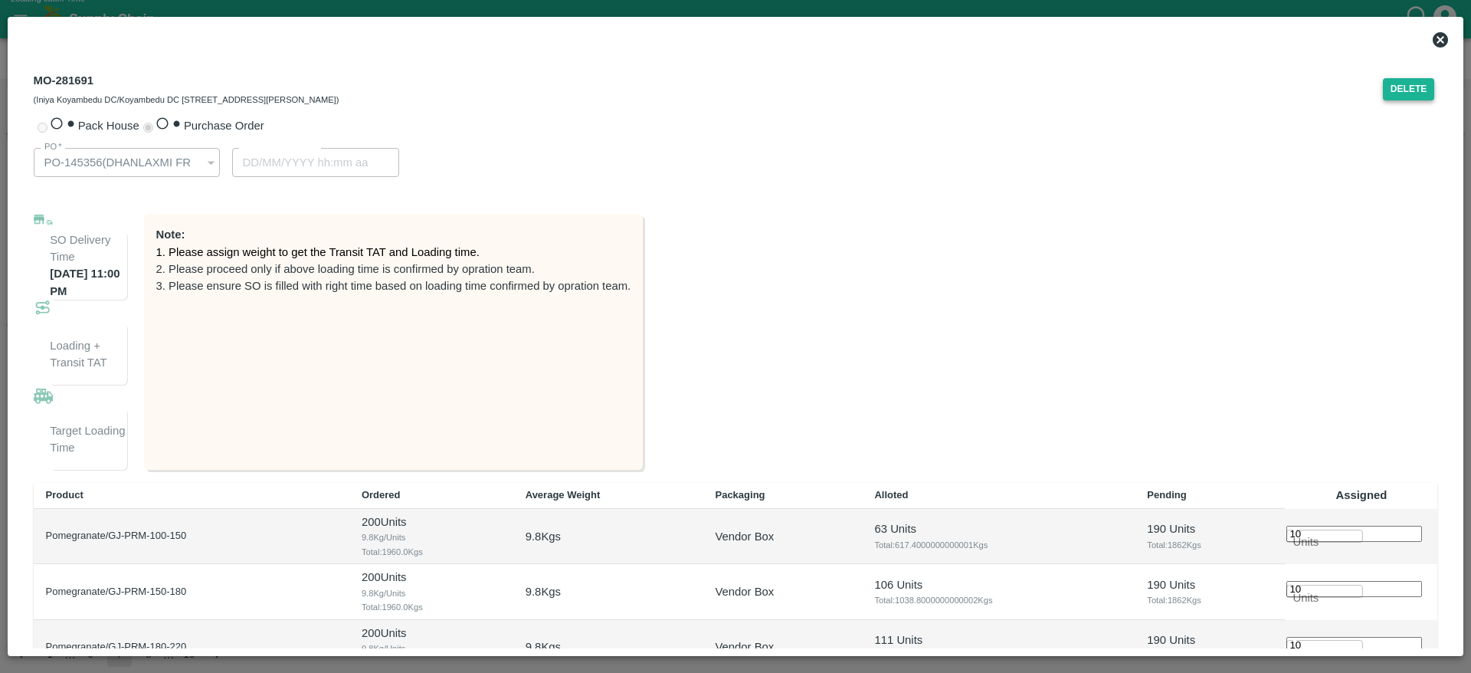
type input "[DATE] 10:22 PM"
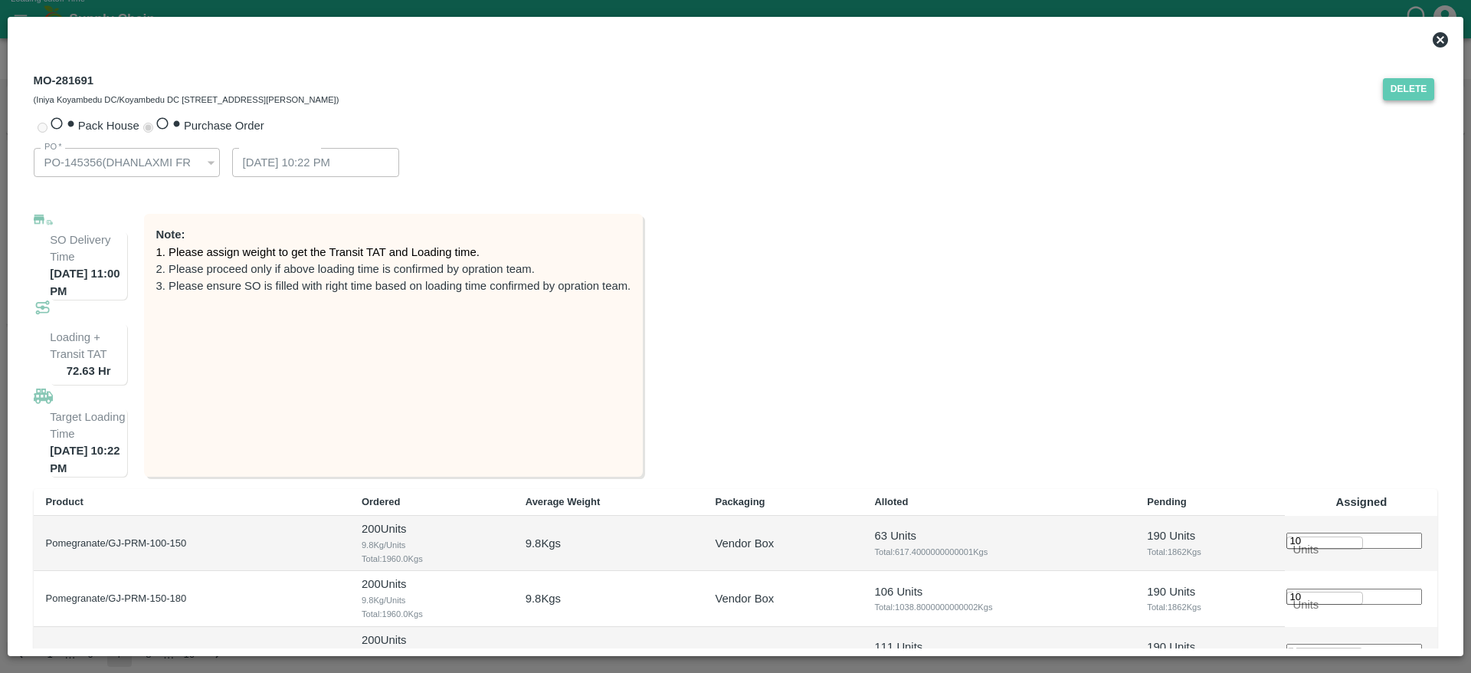
click at [1405, 86] on button "Delete" at bounding box center [1409, 89] width 52 height 22
